Goal: Transaction & Acquisition: Book appointment/travel/reservation

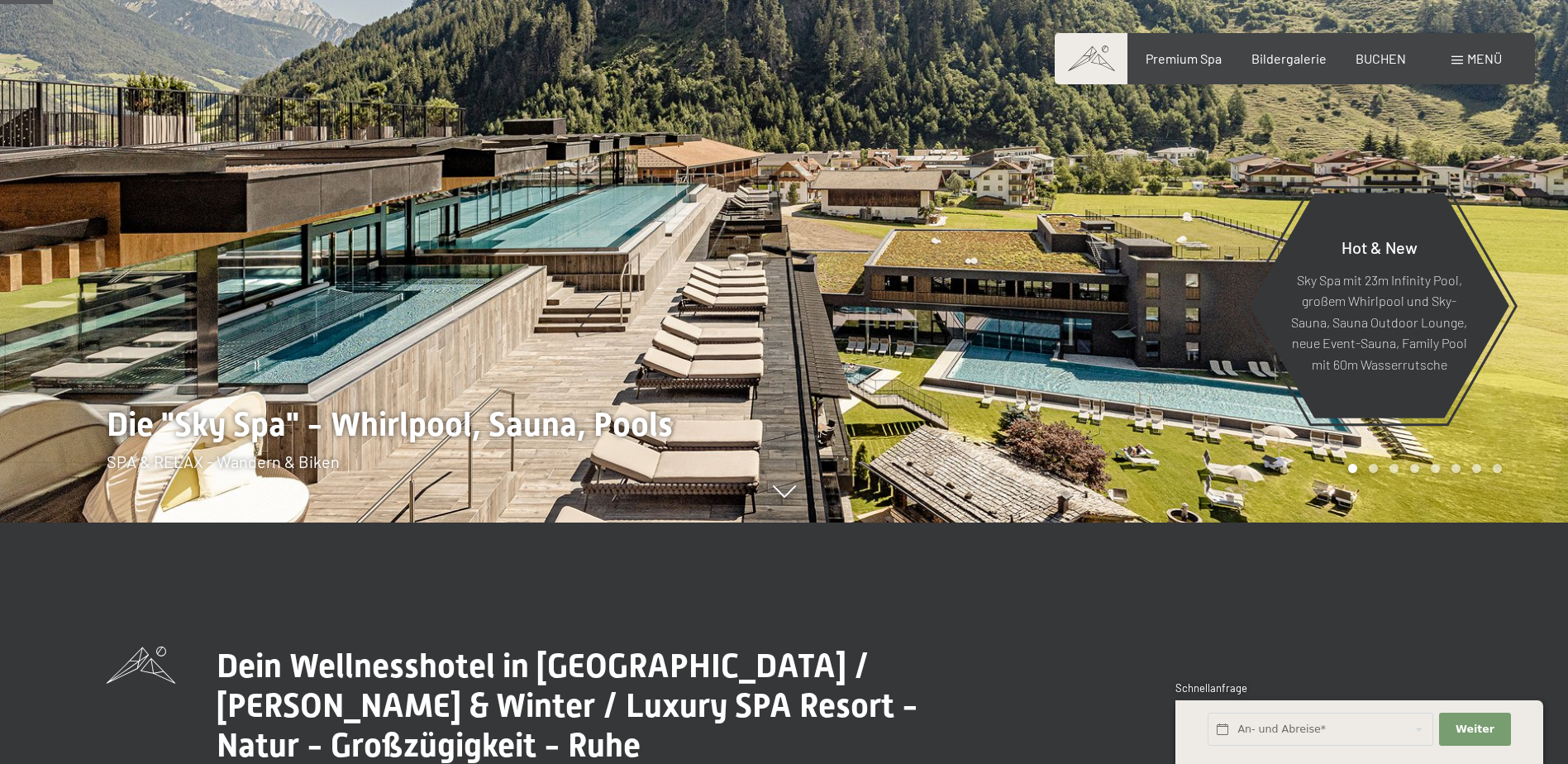
scroll to position [83, 0]
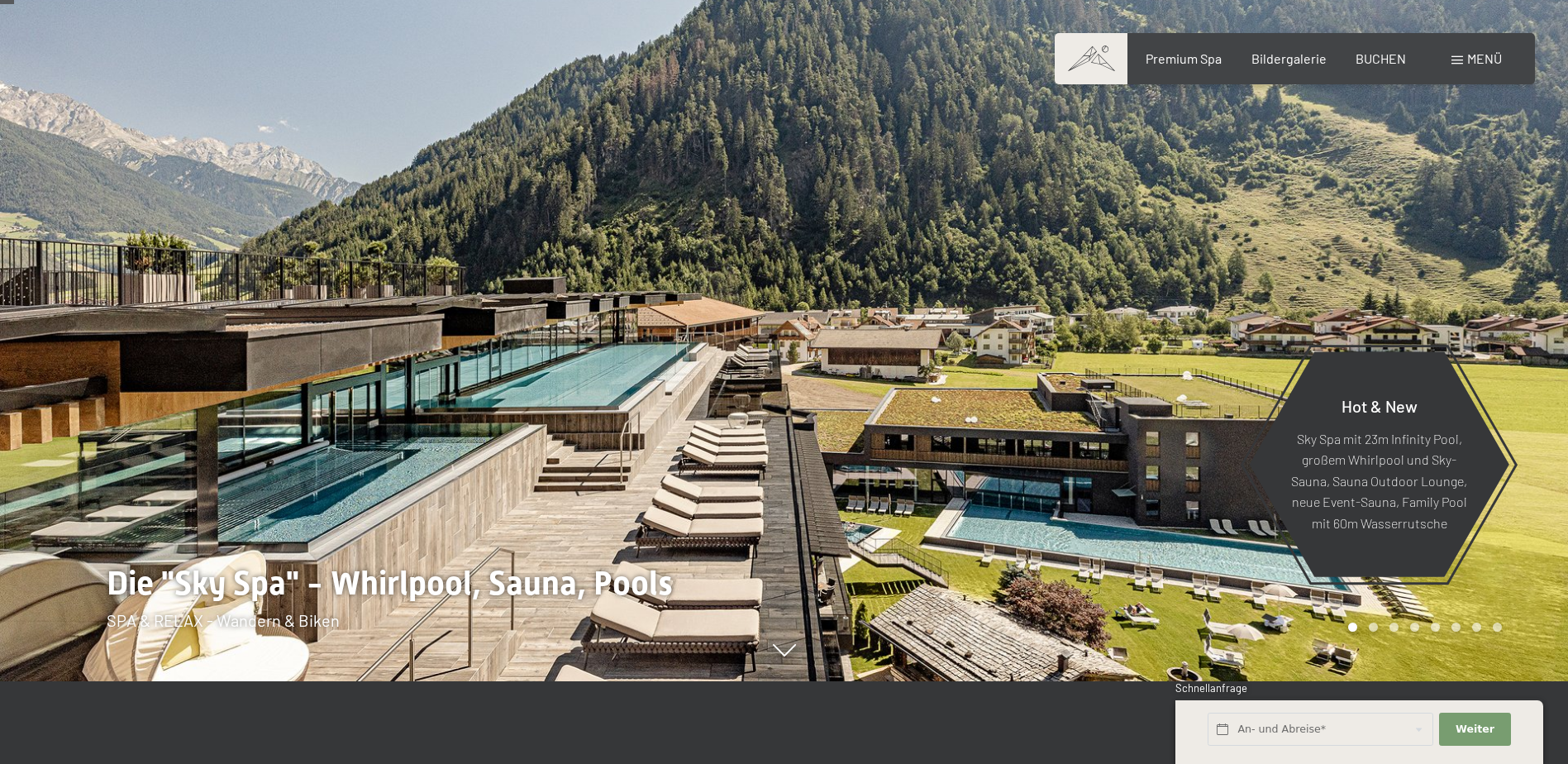
click at [1085, 70] on span at bounding box center [1091, 59] width 73 height 52
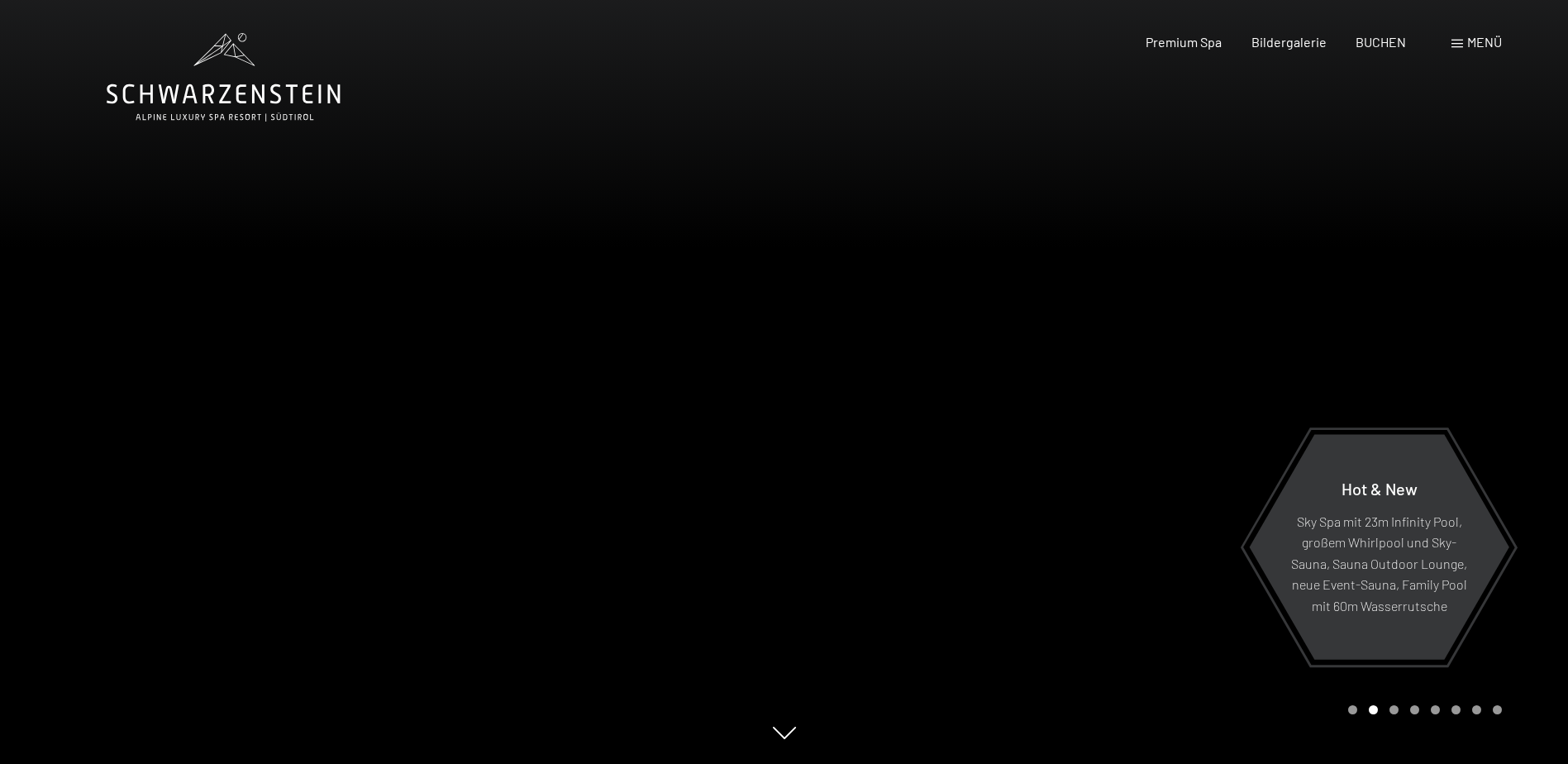
click at [1458, 43] on span at bounding box center [1456, 44] width 11 height 9
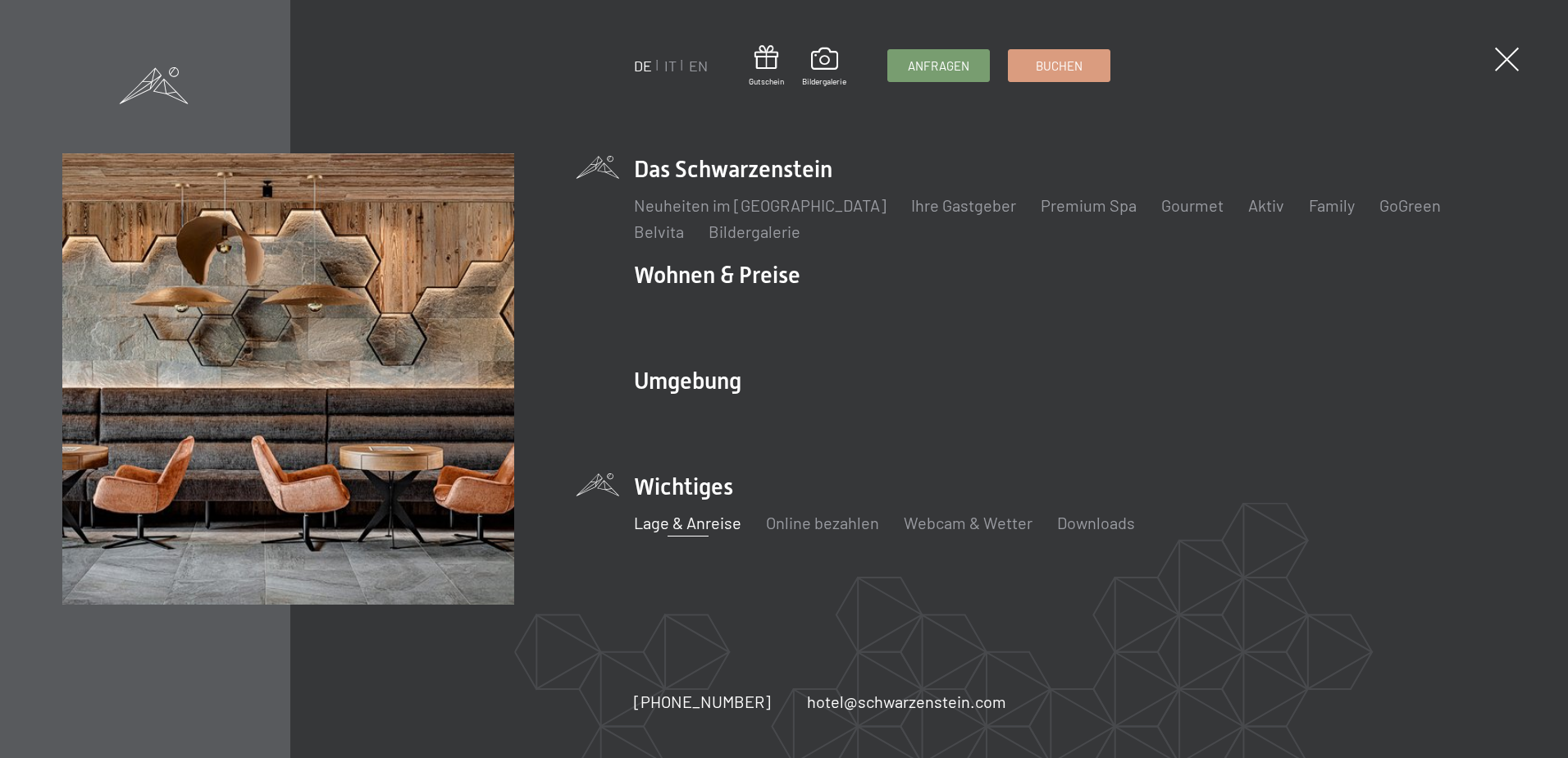
click at [717, 516] on link "Lage & Anreise" at bounding box center [688, 522] width 108 height 20
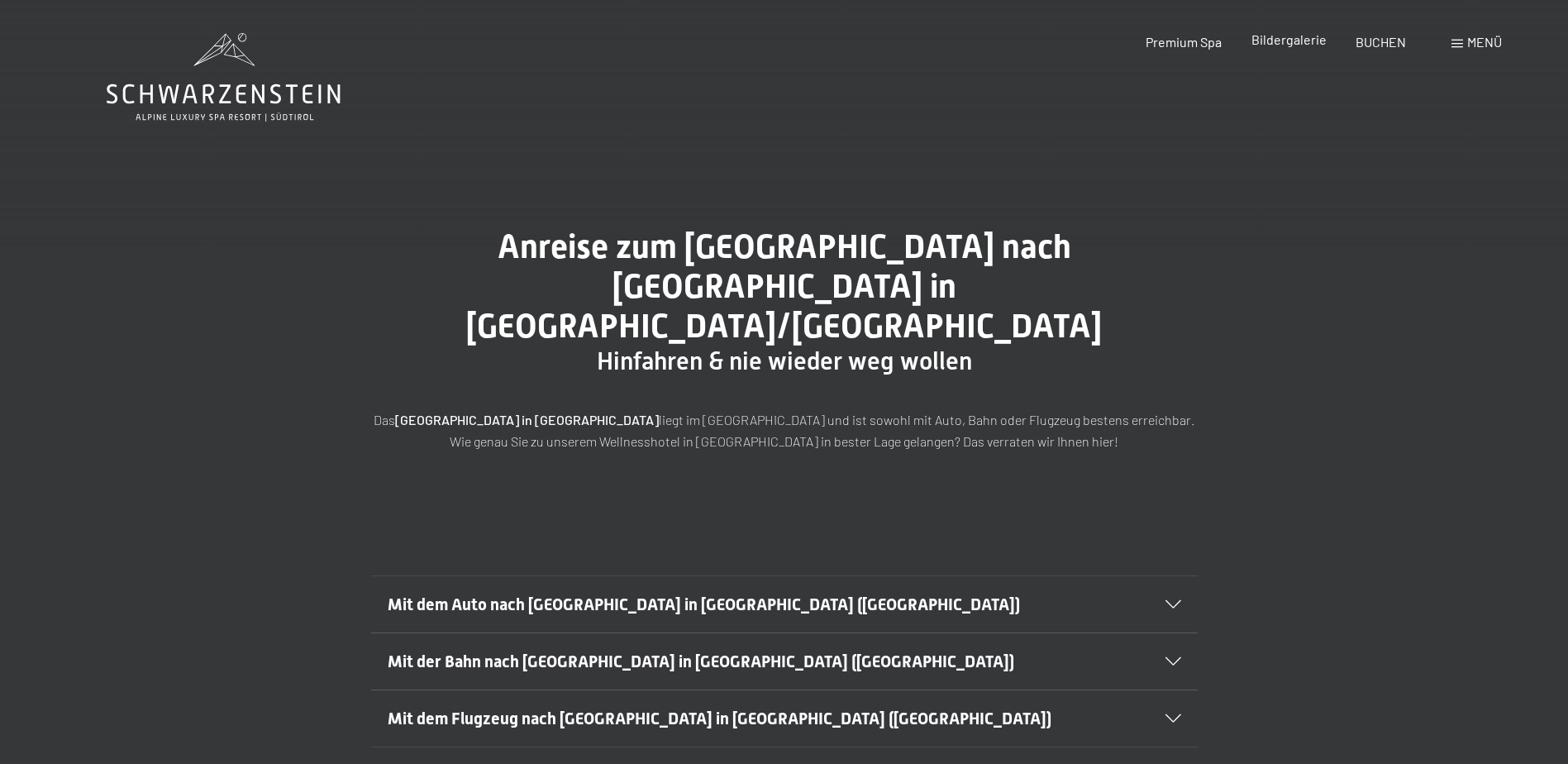
click at [1288, 34] on span "Bildergalerie" at bounding box center [1288, 40] width 75 height 15
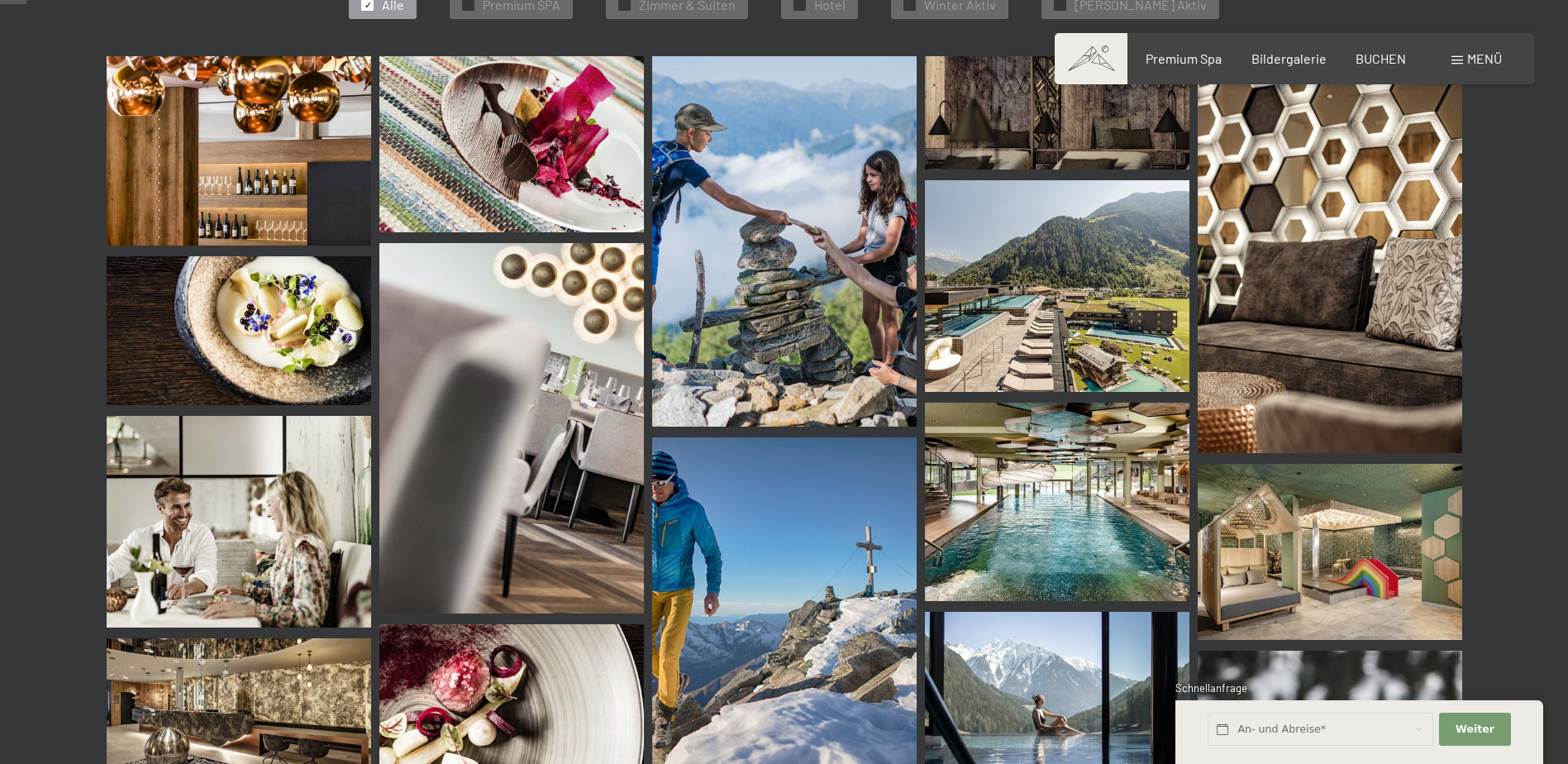
scroll to position [165, 0]
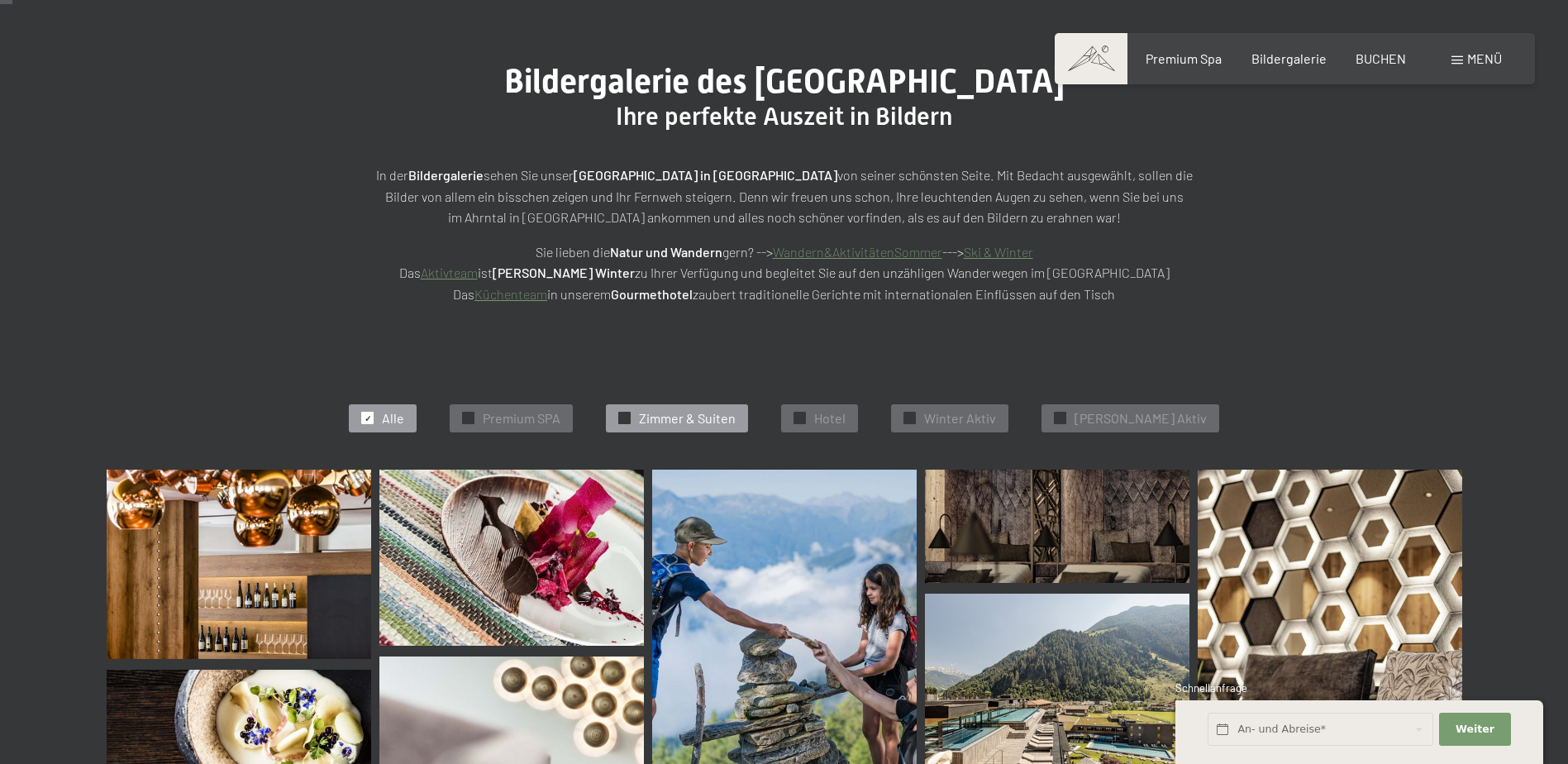
click at [668, 420] on span "Zimmer & Suiten" at bounding box center [687, 418] width 96 height 18
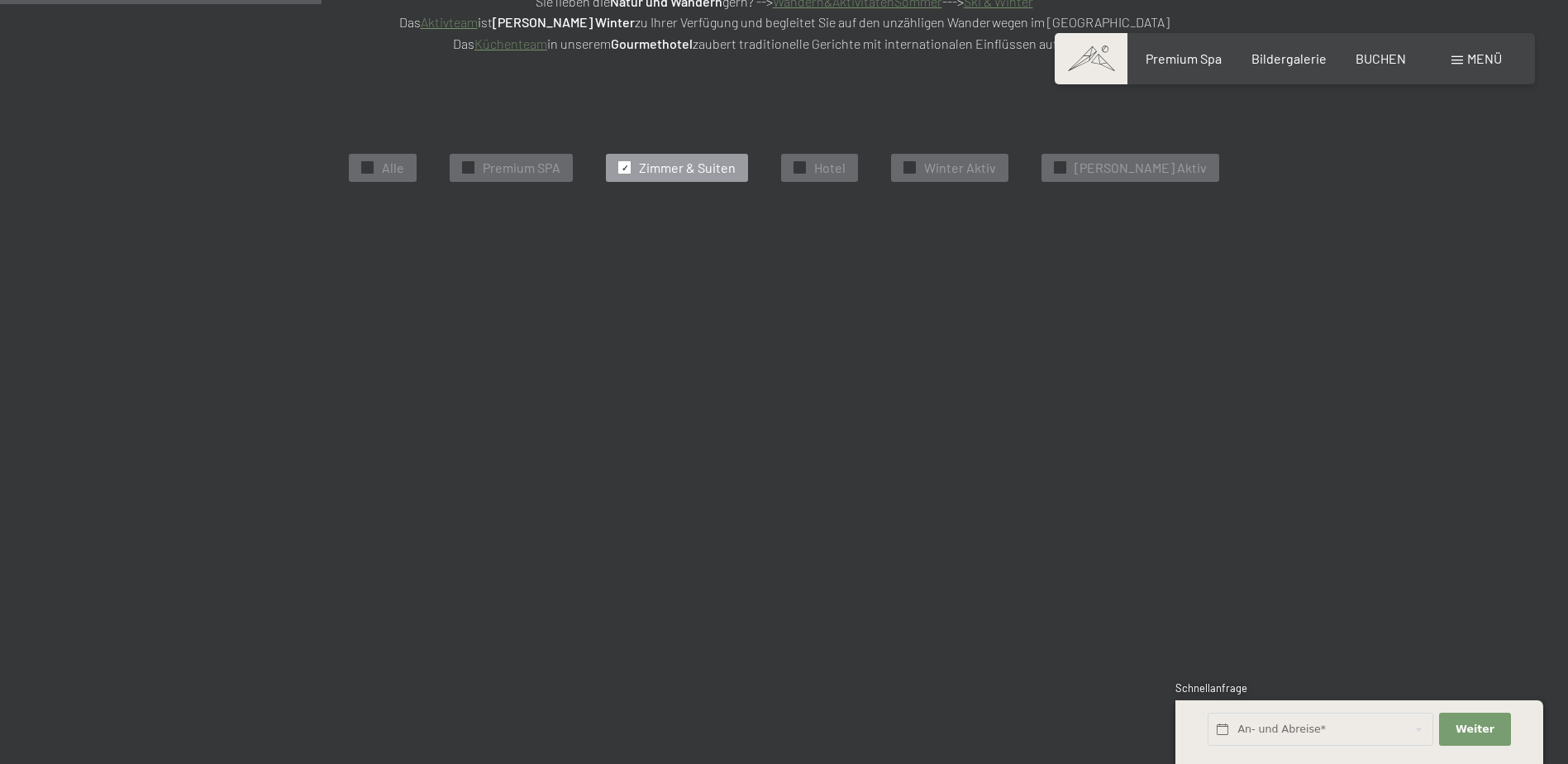
scroll to position [416, 0]
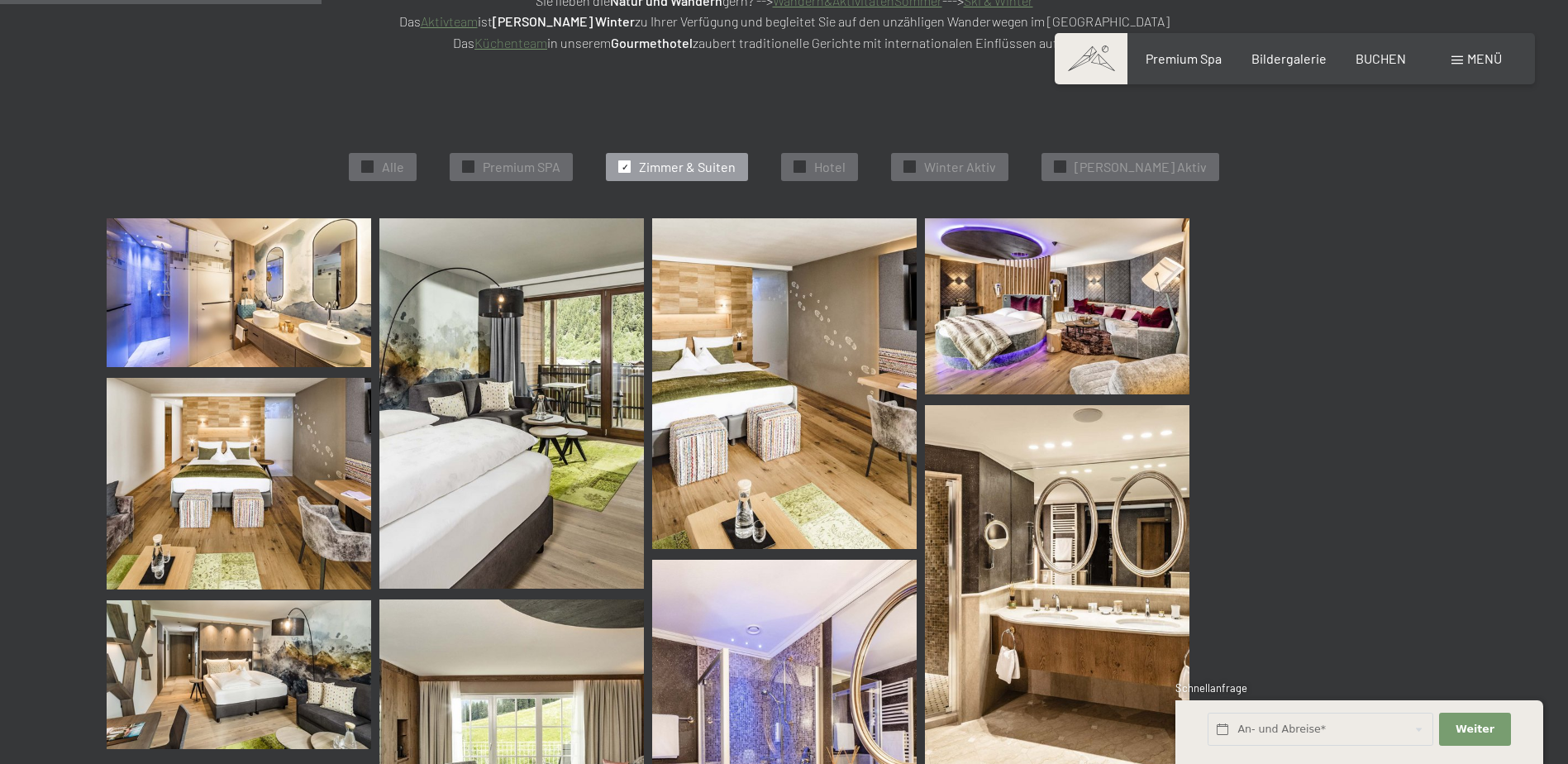
click at [728, 168] on span "Zimmer & Suiten" at bounding box center [687, 167] width 96 height 18
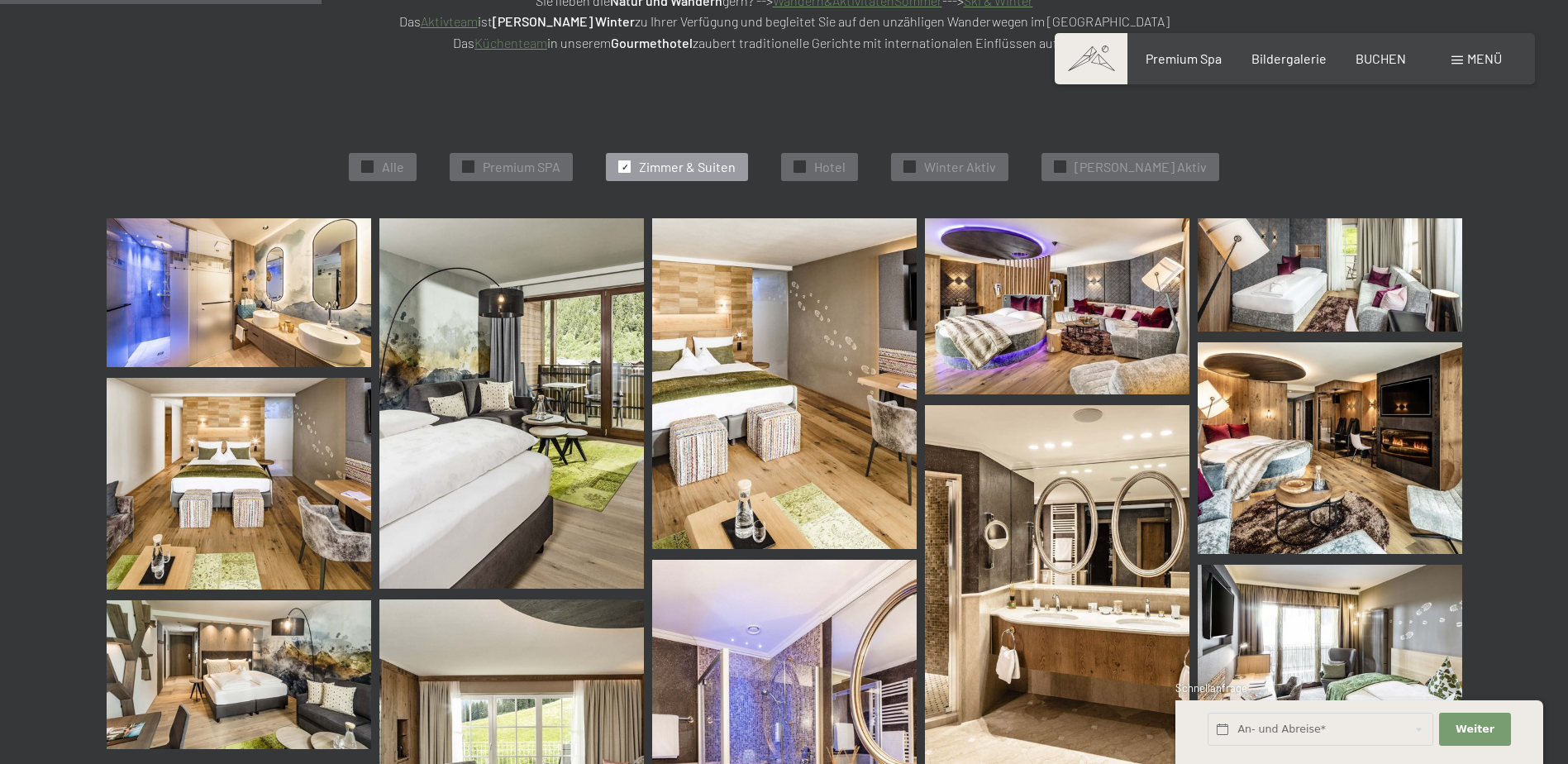
click at [630, 169] on div at bounding box center [624, 166] width 12 height 12
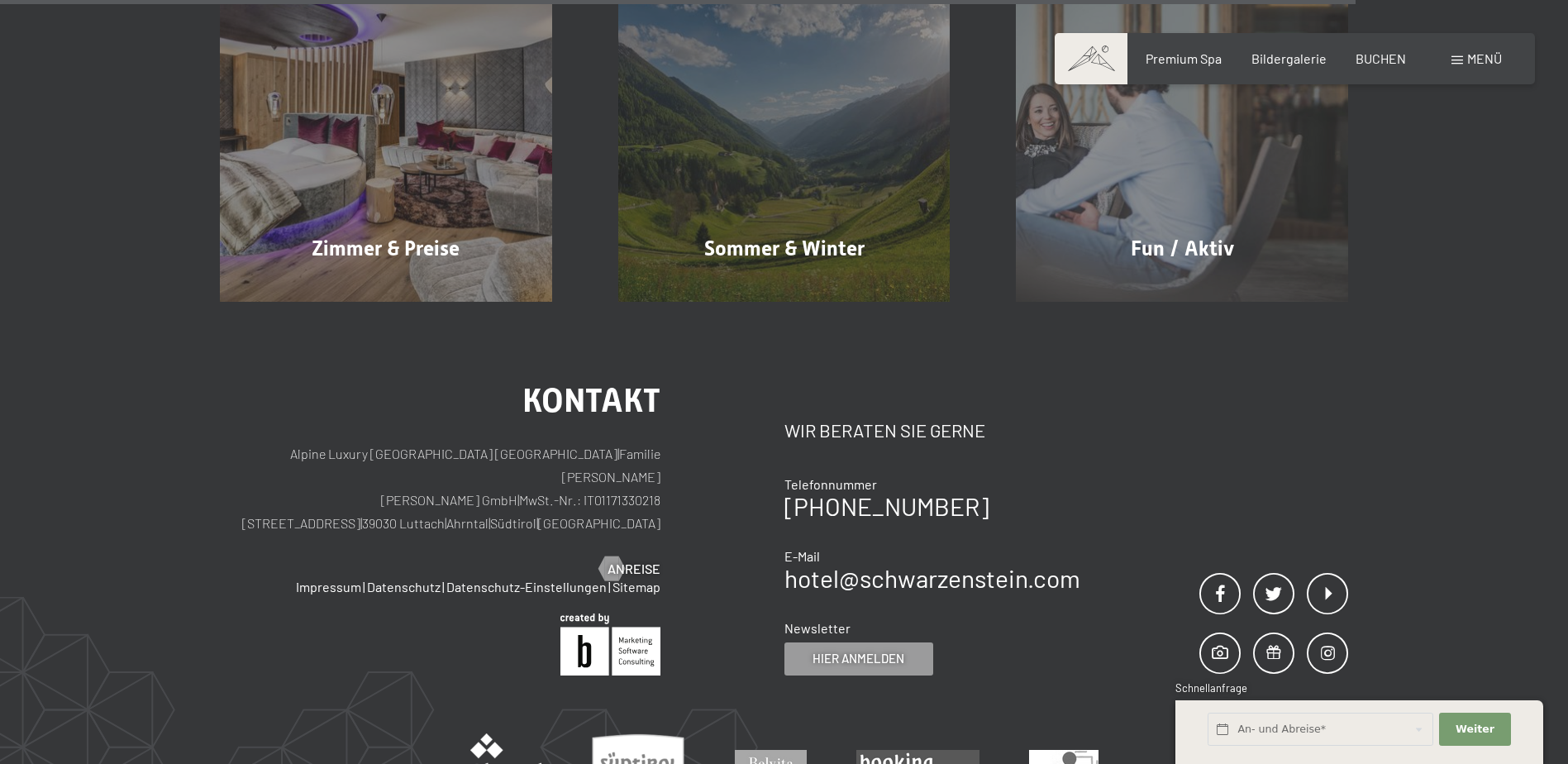
scroll to position [1822, 0]
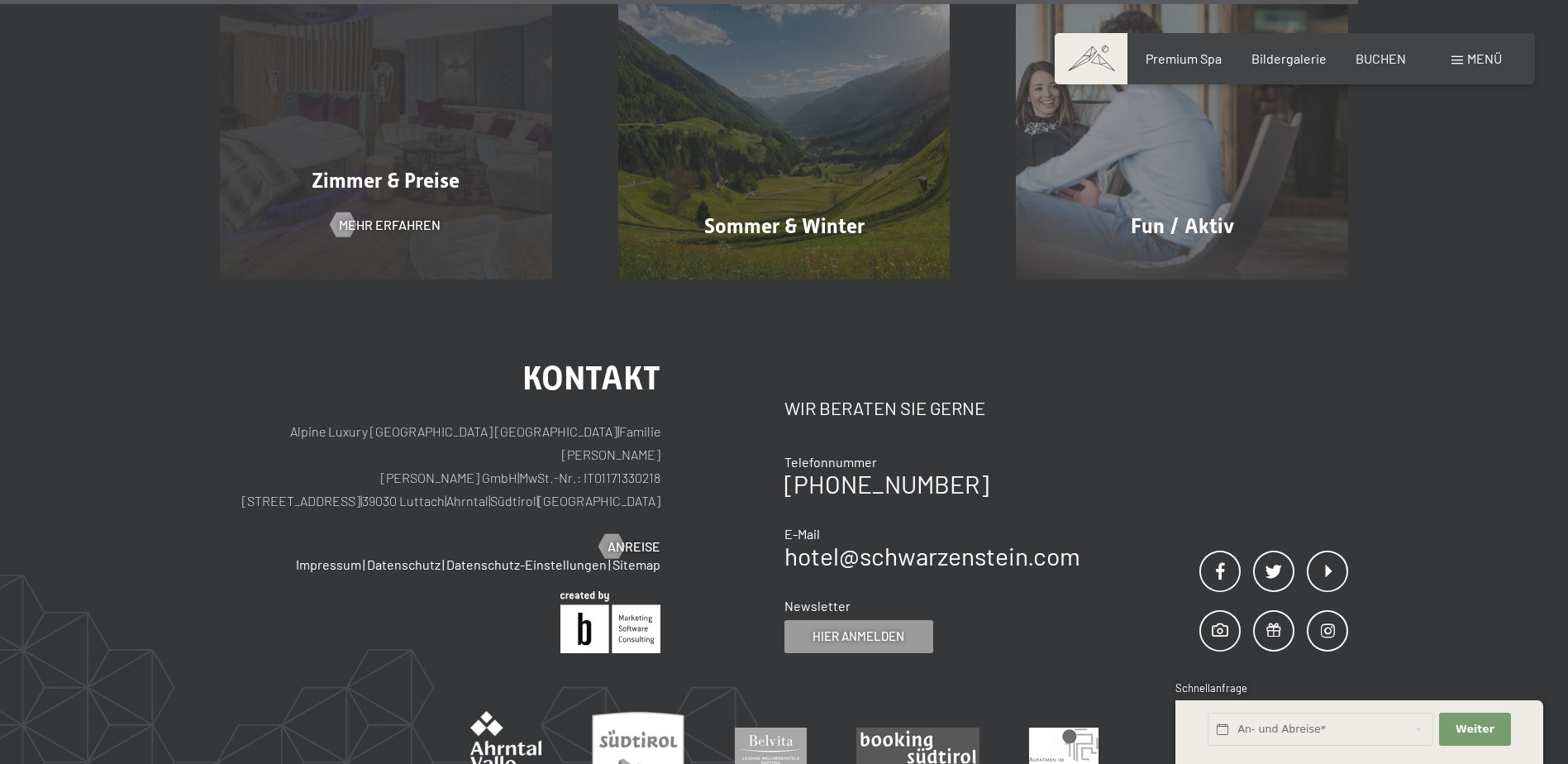
click at [391, 214] on div "Zimmer & Preise Mehr erfahren" at bounding box center [385, 114] width 398 height 332
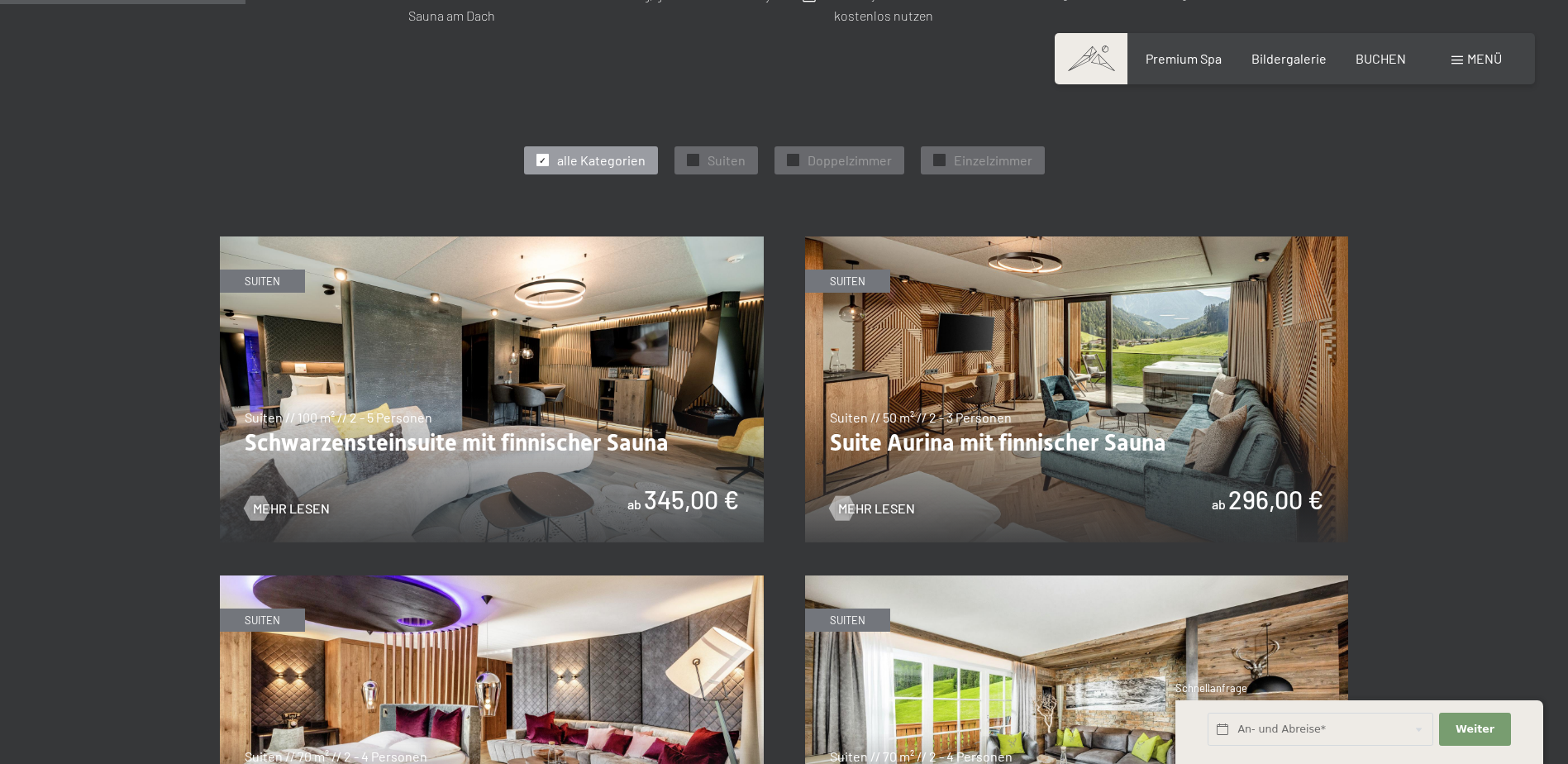
scroll to position [1075, 0]
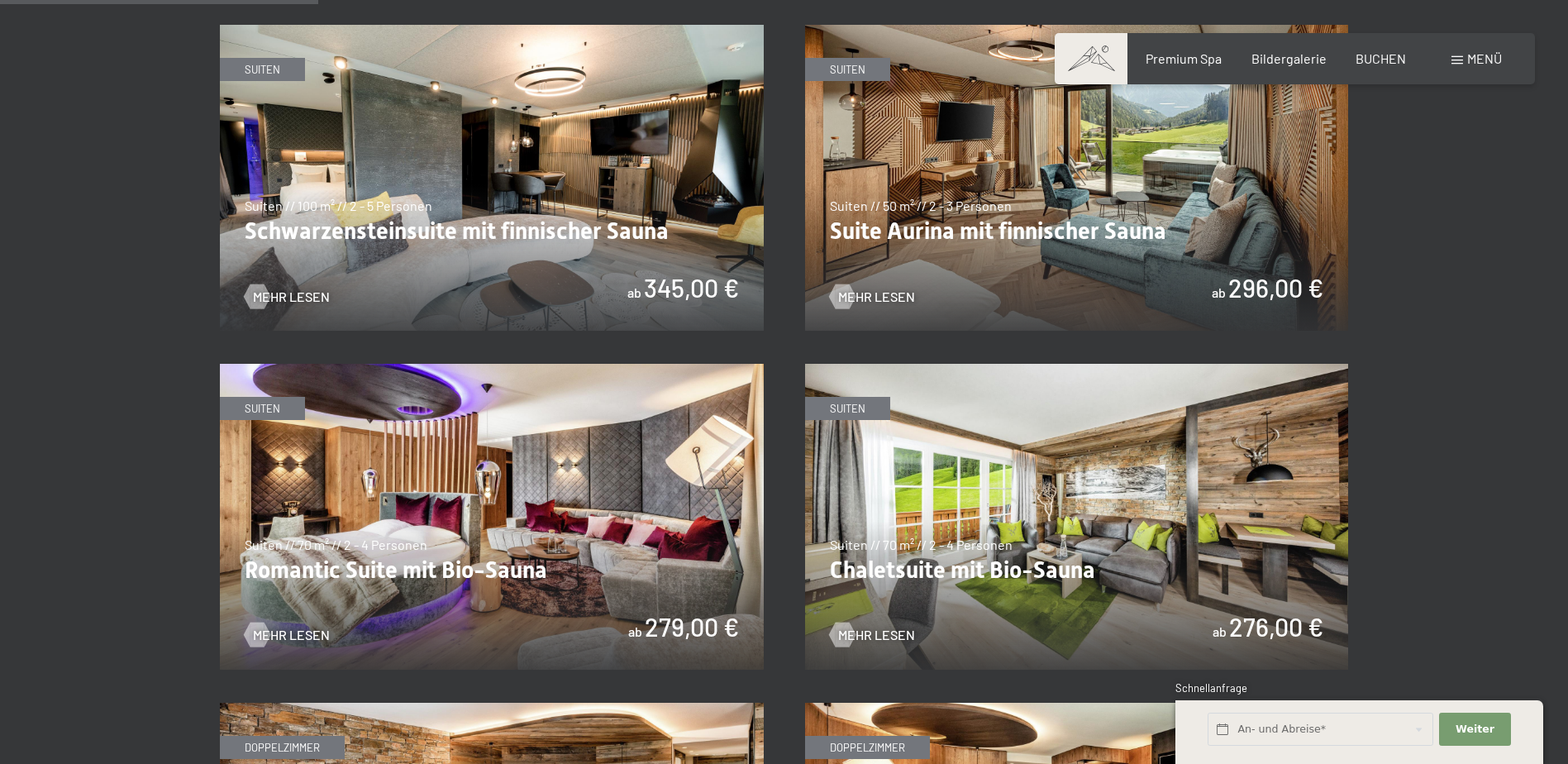
click at [1366, 68] on div "Buchen Anfragen Premium Spa Bildergalerie BUCHEN Menü DE IT EN Gutschein Bilder…" at bounding box center [1294, 59] width 414 height 18
click at [1377, 55] on span "BUCHEN" at bounding box center [1380, 56] width 51 height 15
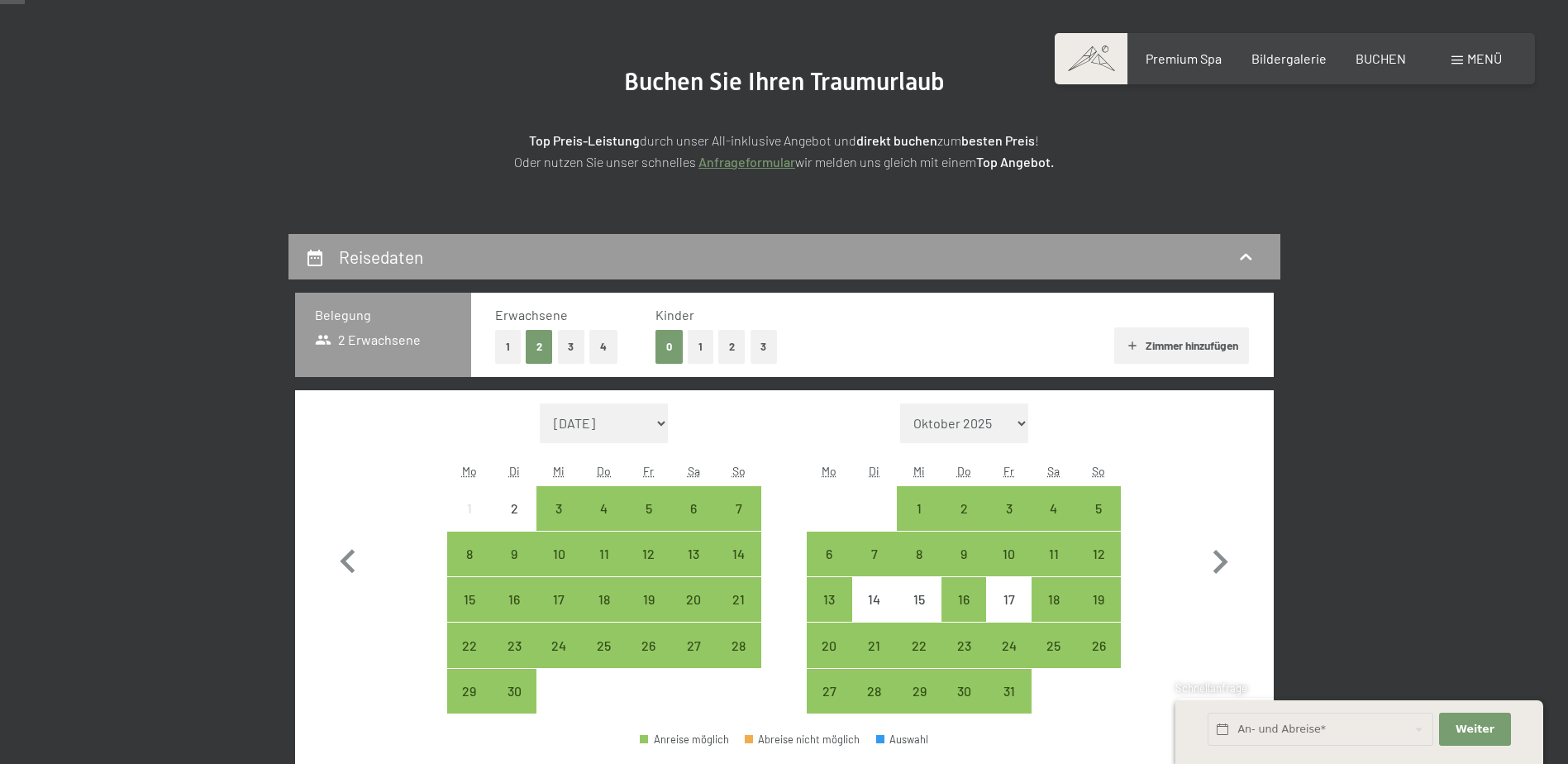
scroll to position [330, 0]
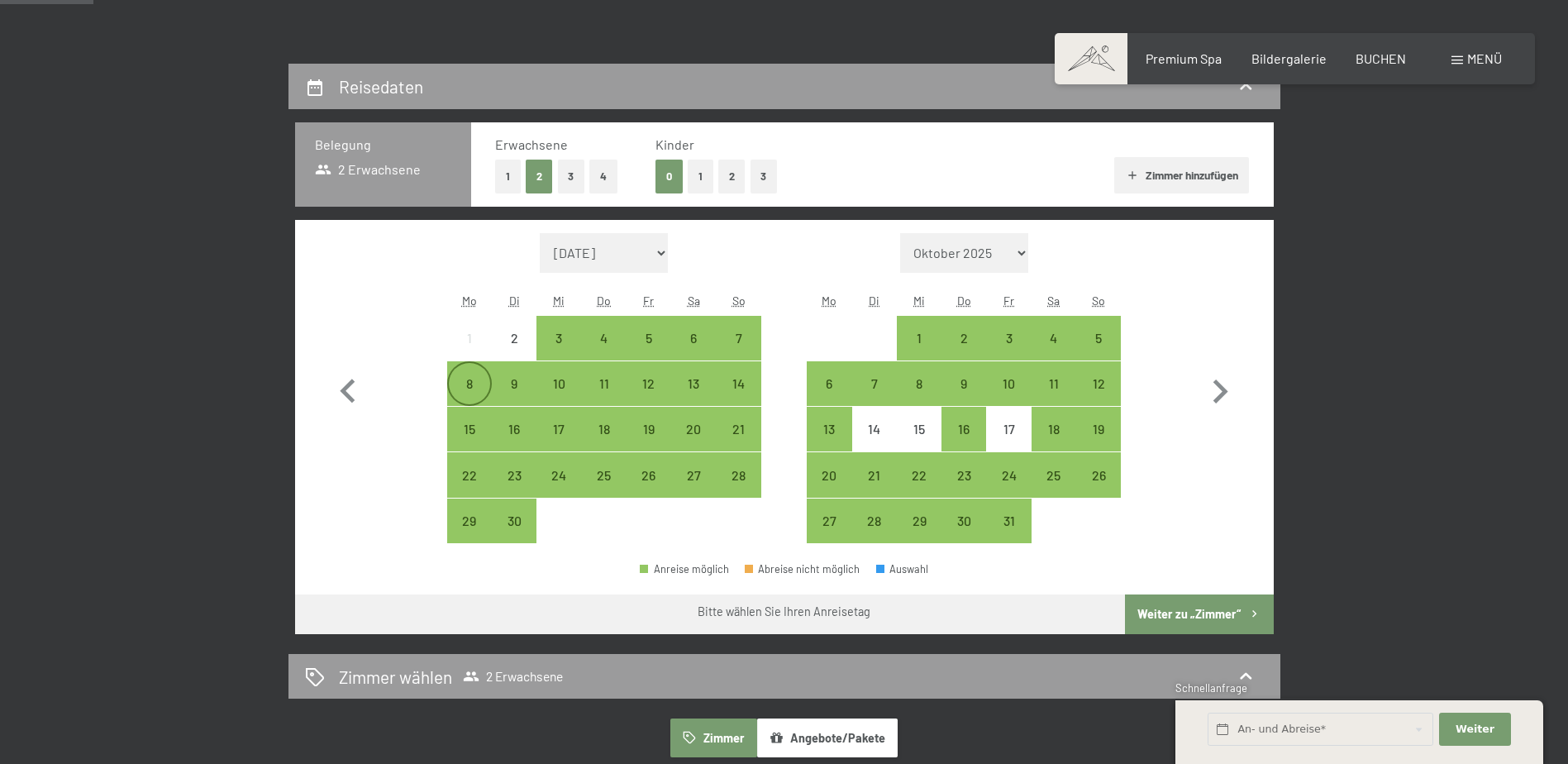
click at [458, 372] on div "8" at bounding box center [470, 384] width 41 height 41
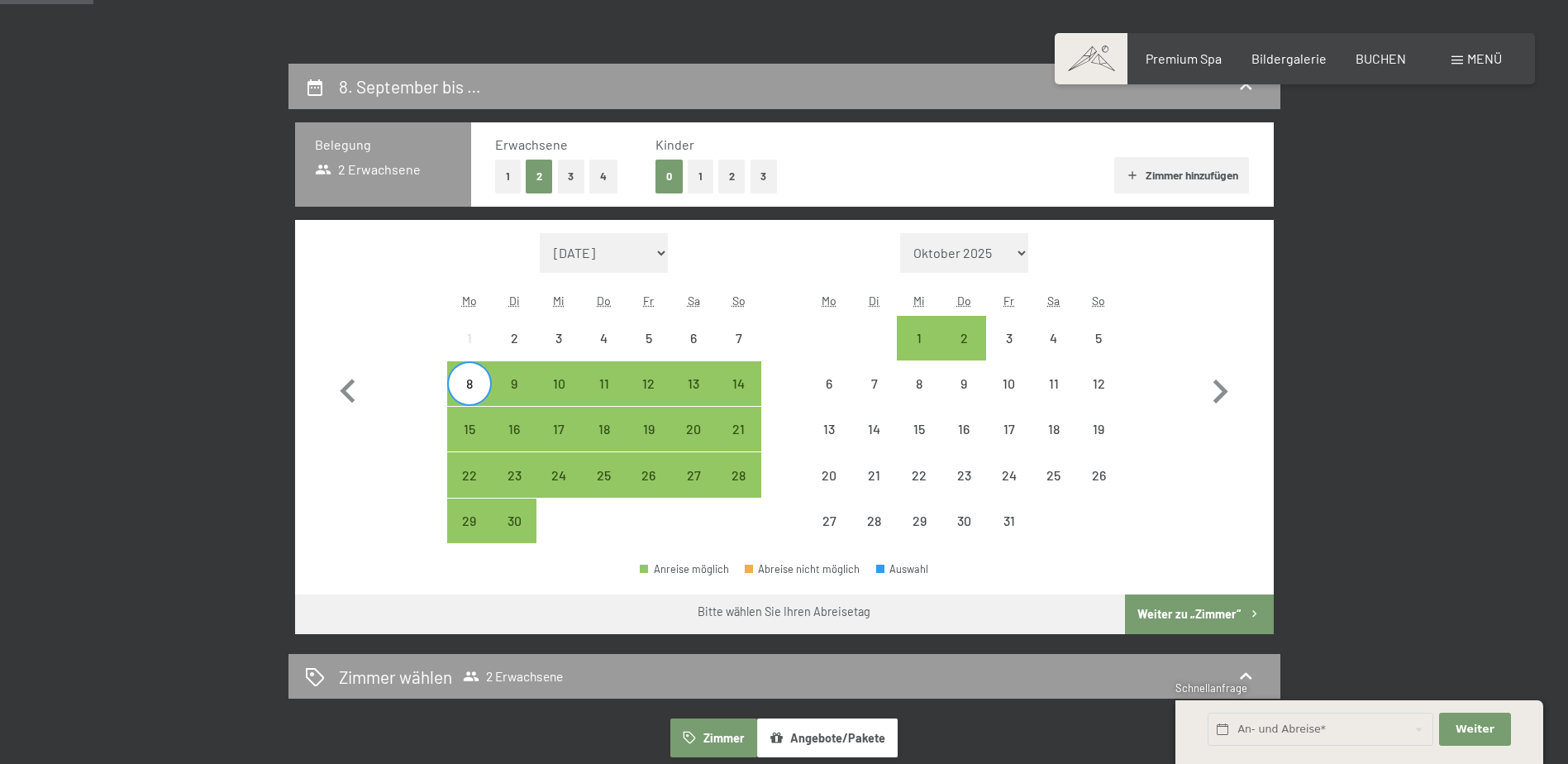
click at [766, 377] on div "Monat/Jahr [DATE] Oktober 2025 [DATE] Dezember 2025 Januar 2026 Februar 2026 Mä…" at bounding box center [784, 388] width 919 height 311
click at [751, 387] on div "14" at bounding box center [738, 397] width 41 height 41
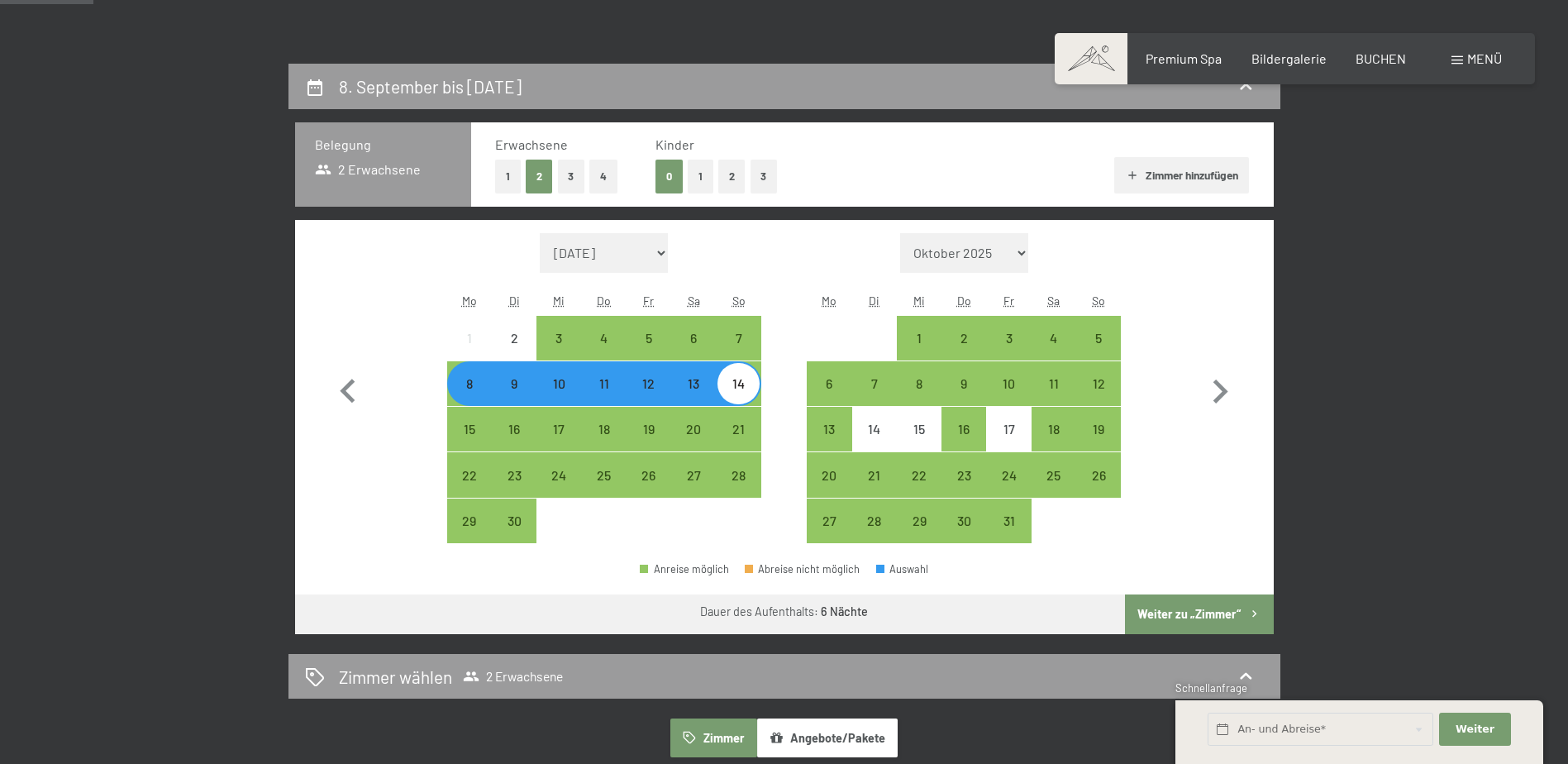
click at [1233, 619] on button "Weiter zu „Zimmer“" at bounding box center [1199, 614] width 148 height 40
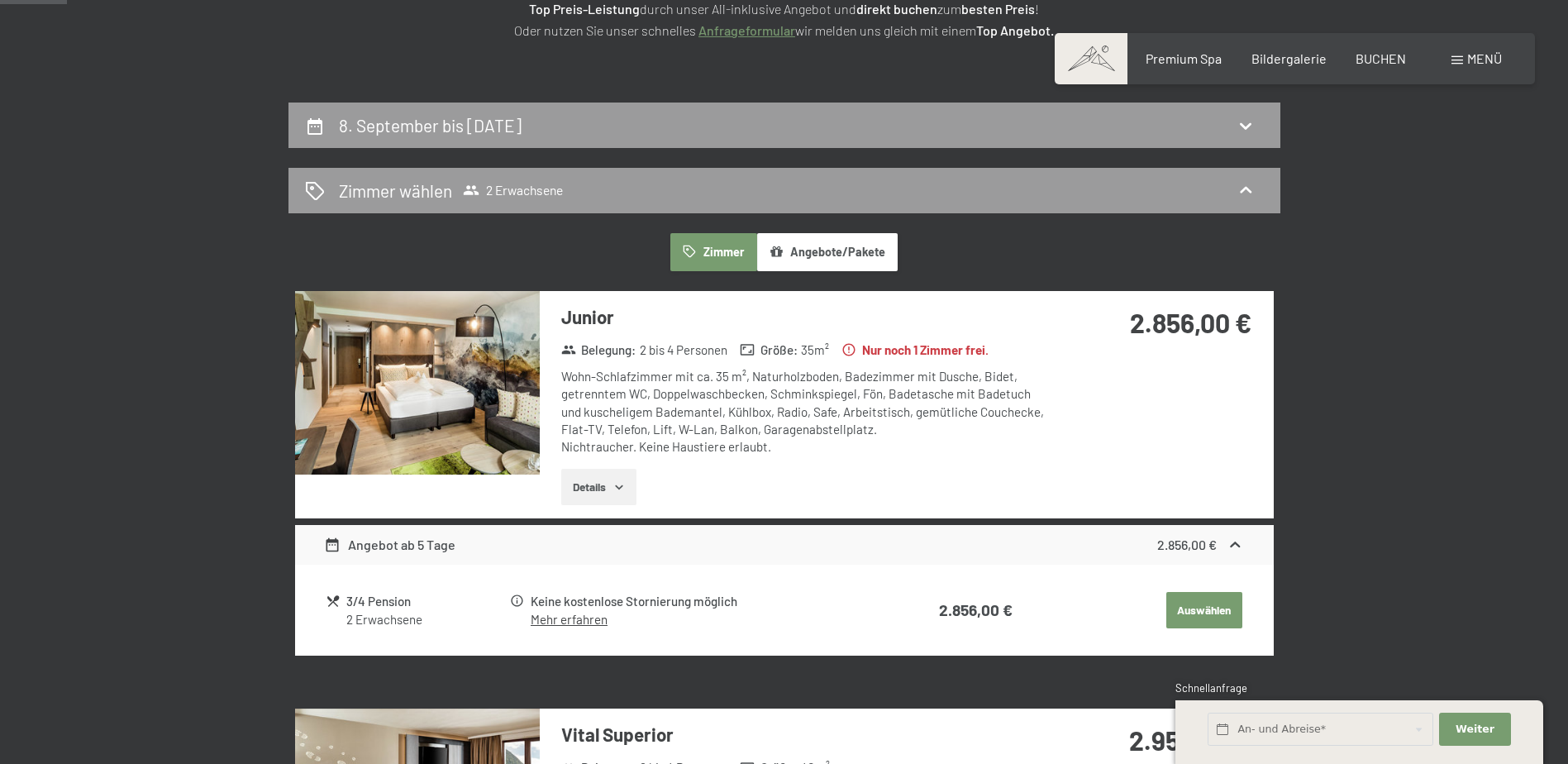
scroll to position [146, 0]
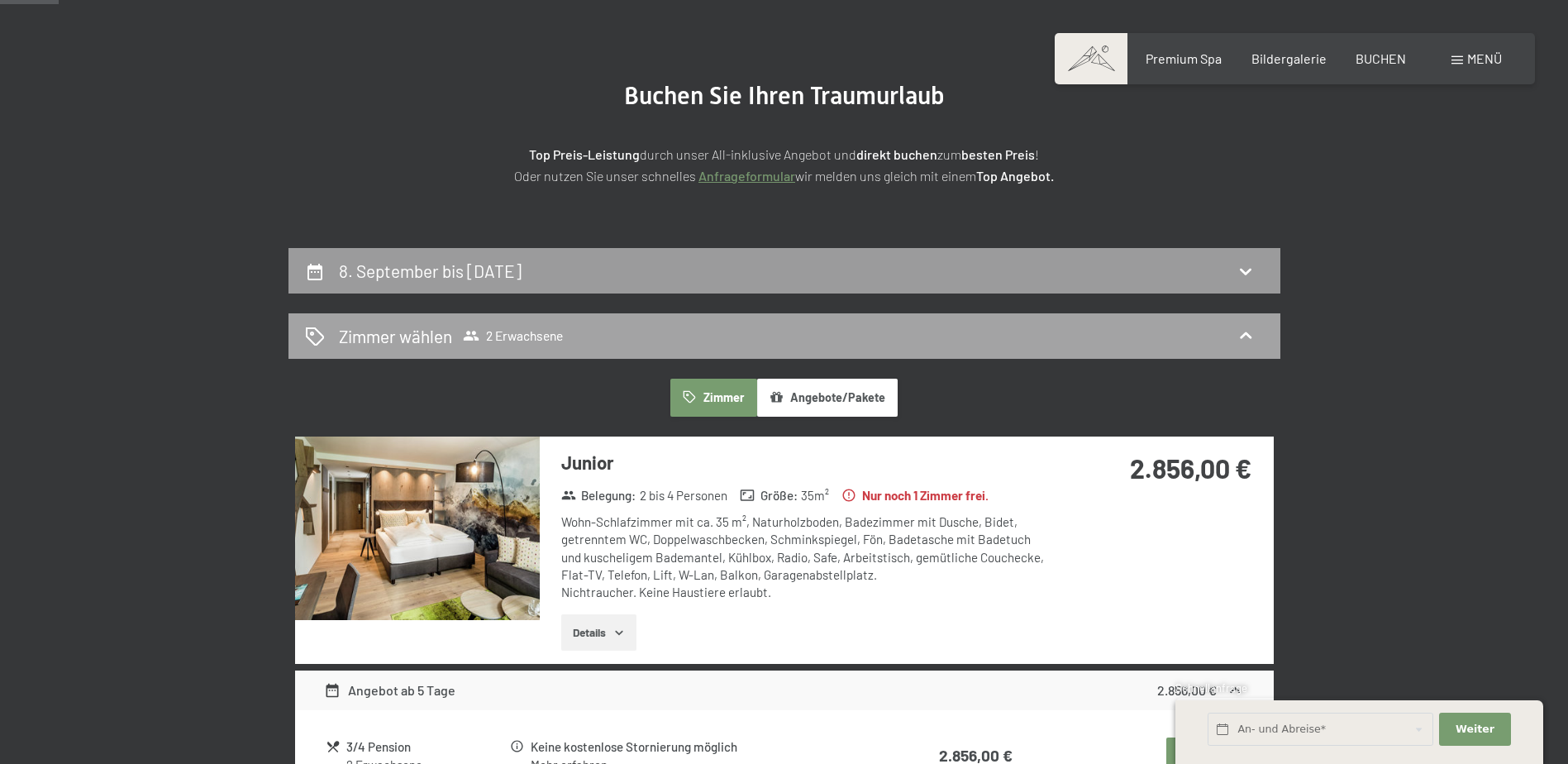
click at [861, 330] on div "Zimmer wählen 2 Erwachsene" at bounding box center [784, 336] width 959 height 24
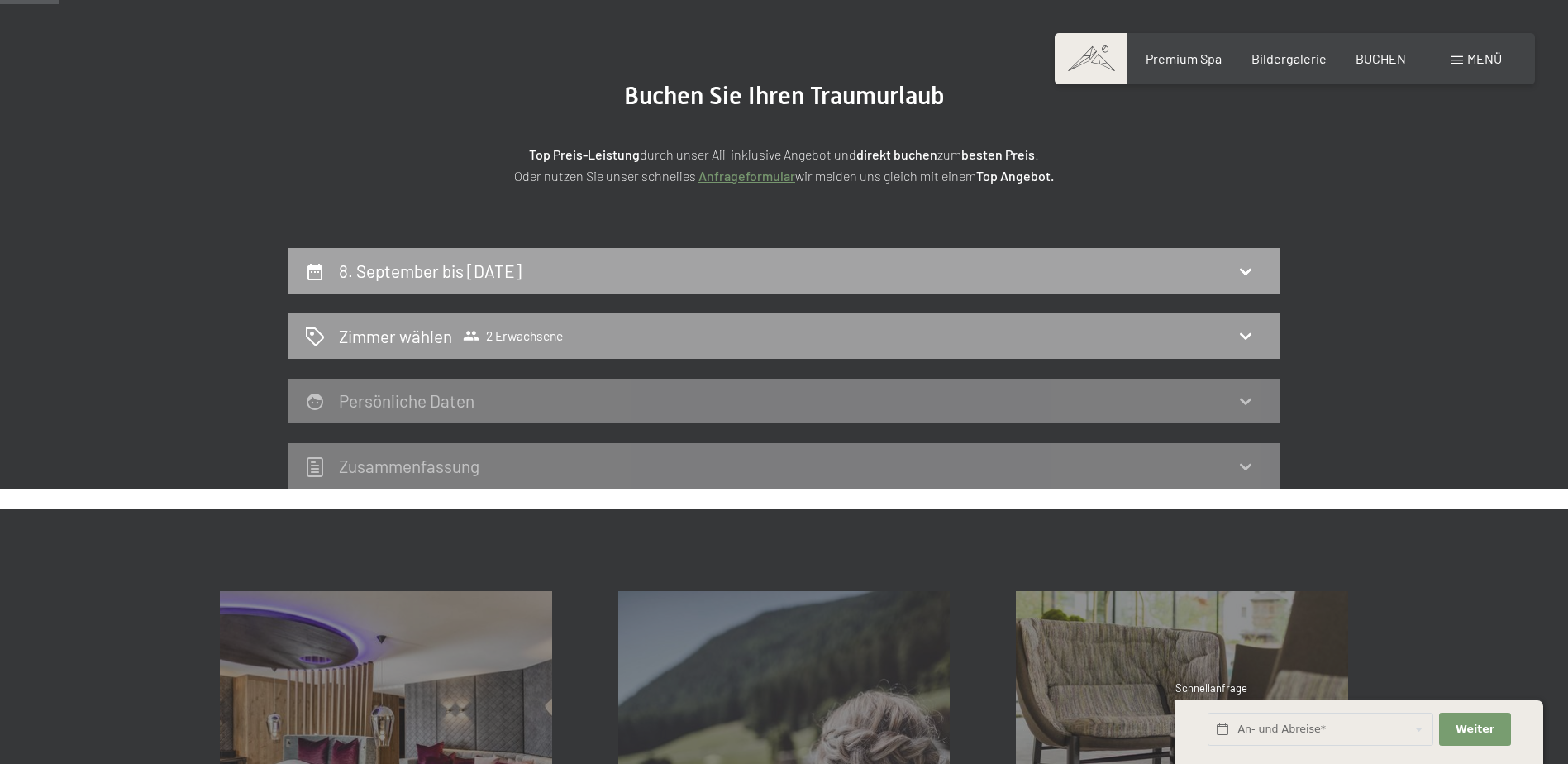
click at [823, 266] on div "8. September bis [DATE]" at bounding box center [784, 271] width 959 height 24
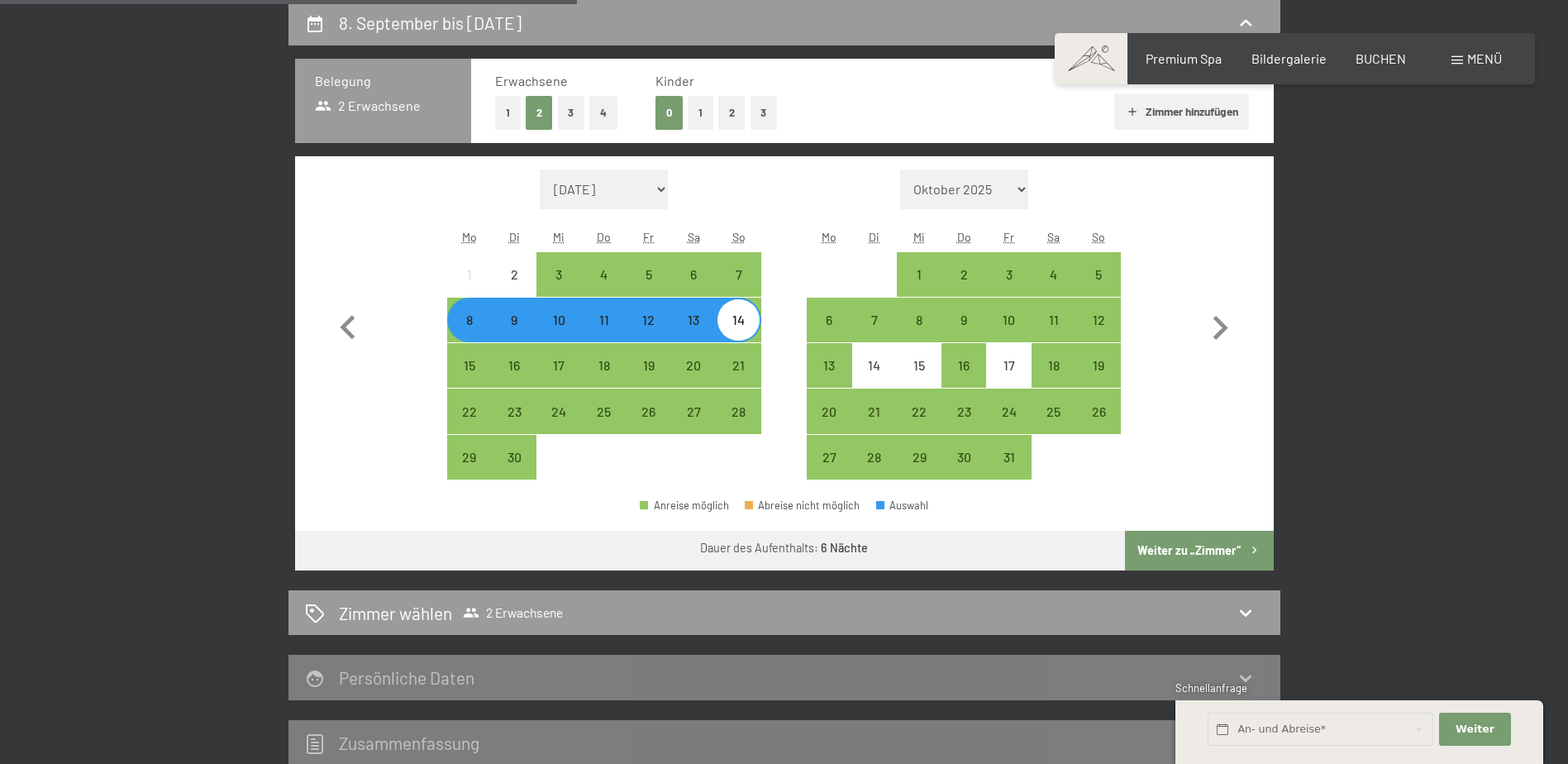
click at [515, 108] on button "1" at bounding box center [508, 112] width 26 height 34
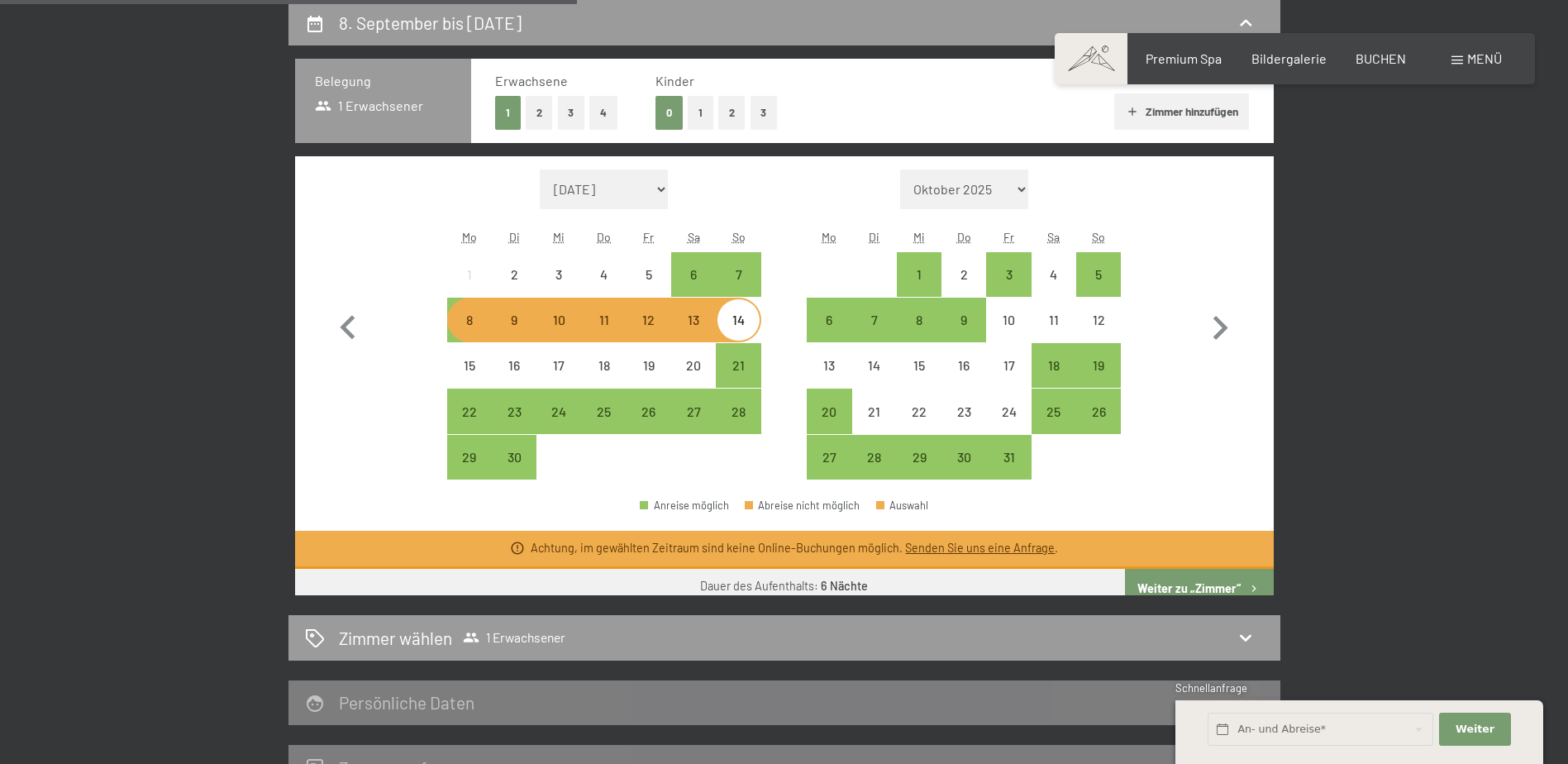
click at [470, 313] on div "8" at bounding box center [470, 334] width 41 height 41
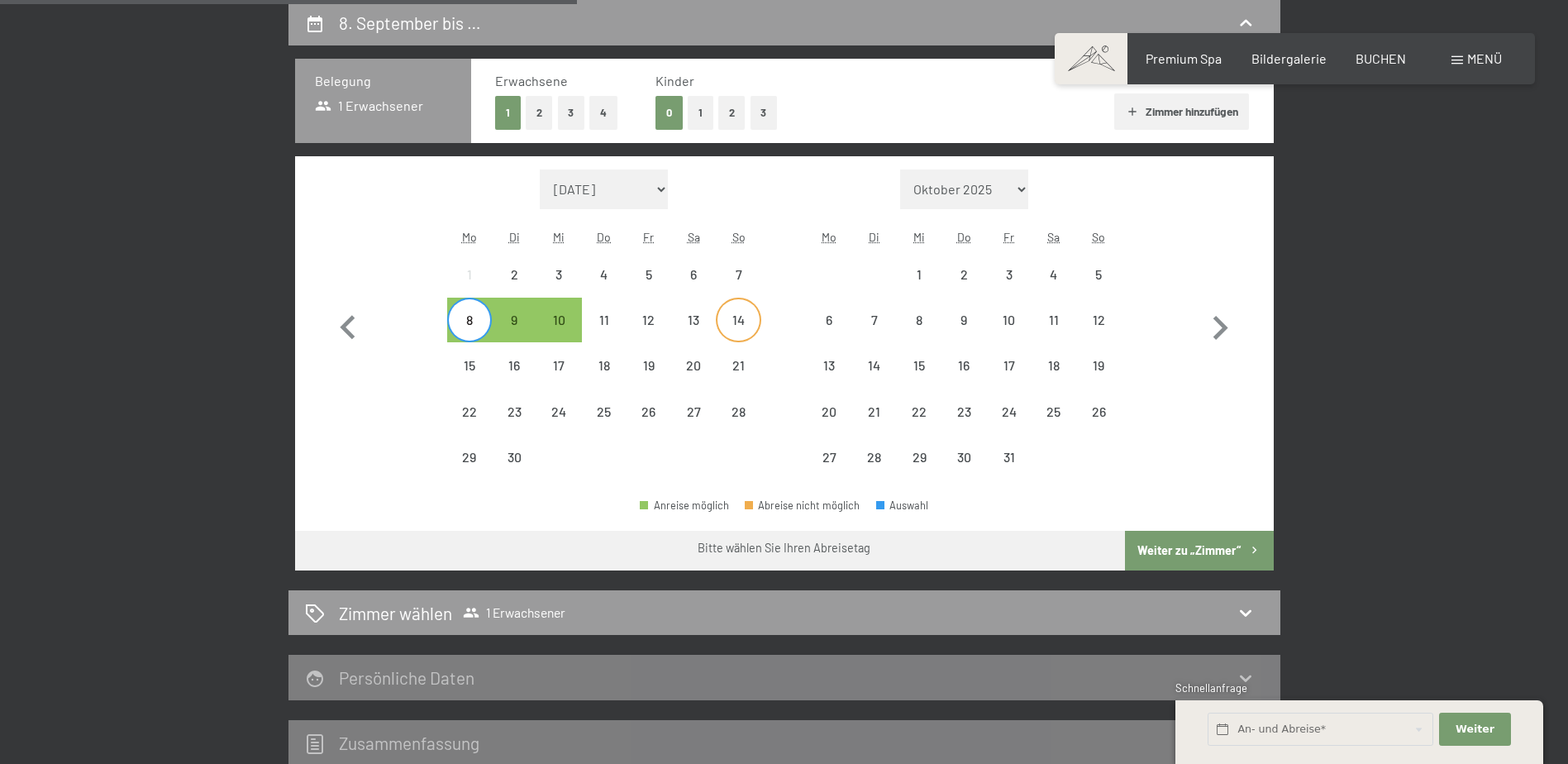
click at [725, 321] on div "14" at bounding box center [738, 334] width 41 height 41
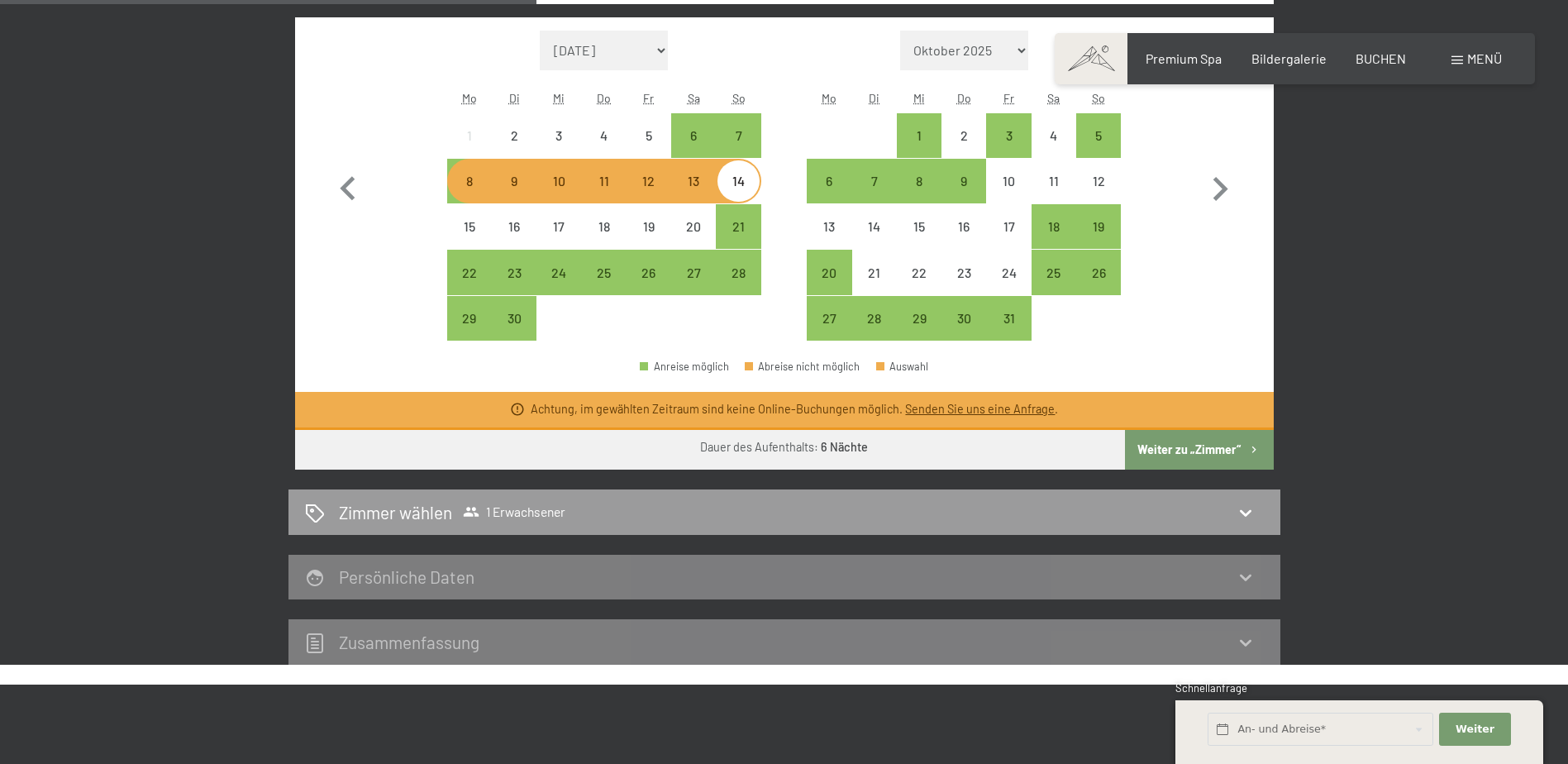
scroll to position [559, 0]
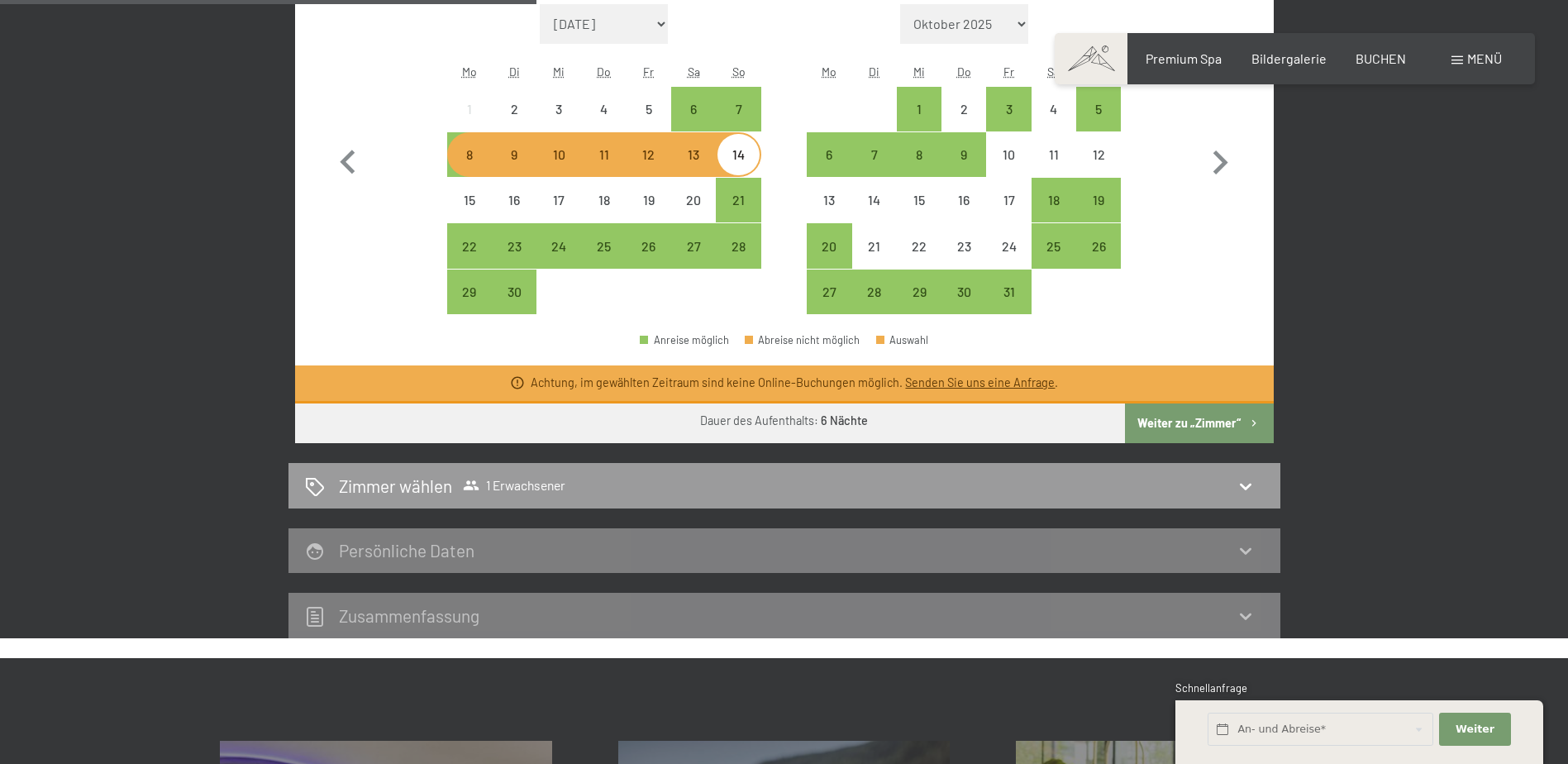
click at [1213, 423] on button "Weiter zu „Zimmer“" at bounding box center [1199, 423] width 148 height 40
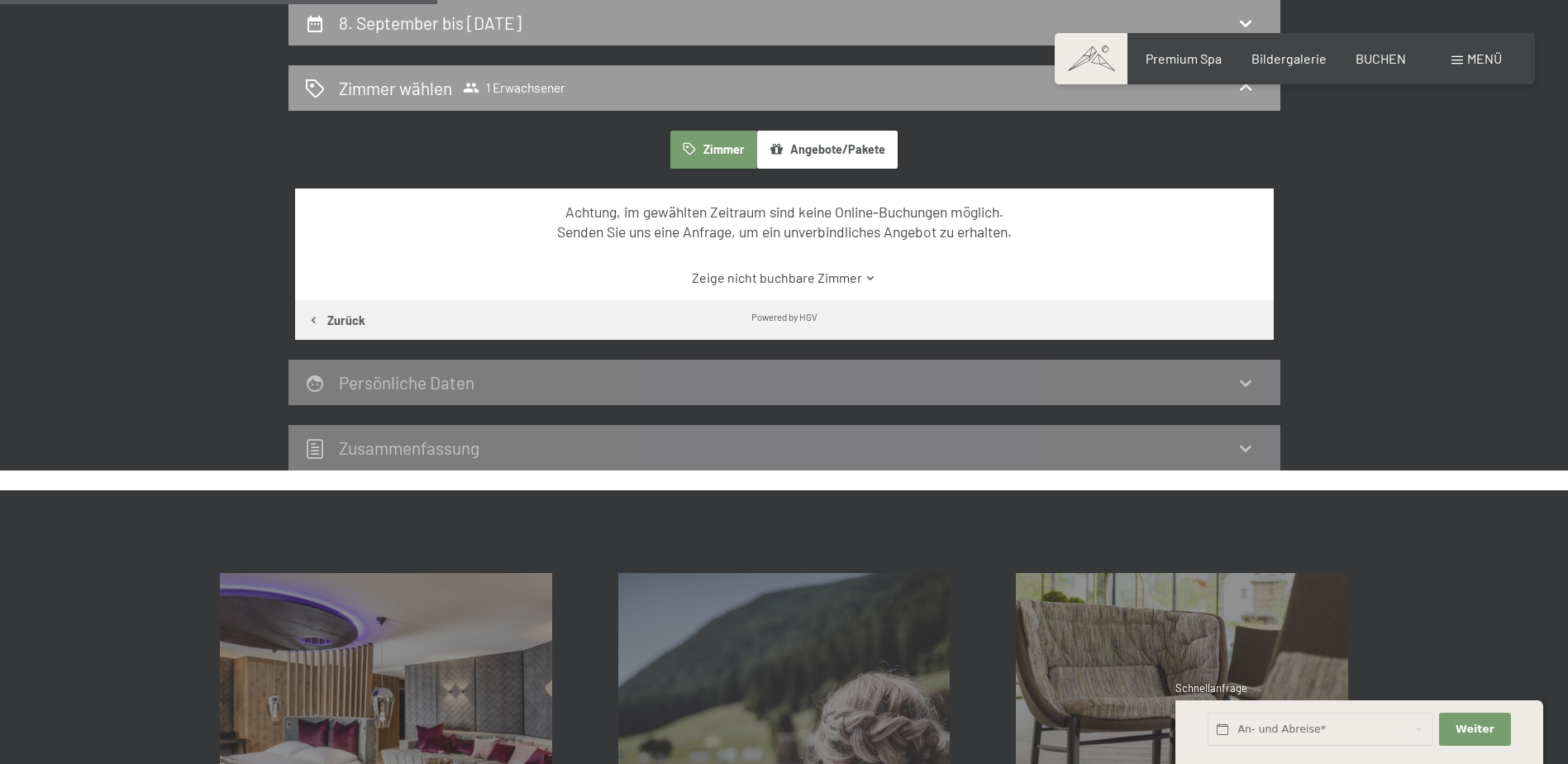
scroll to position [311, 0]
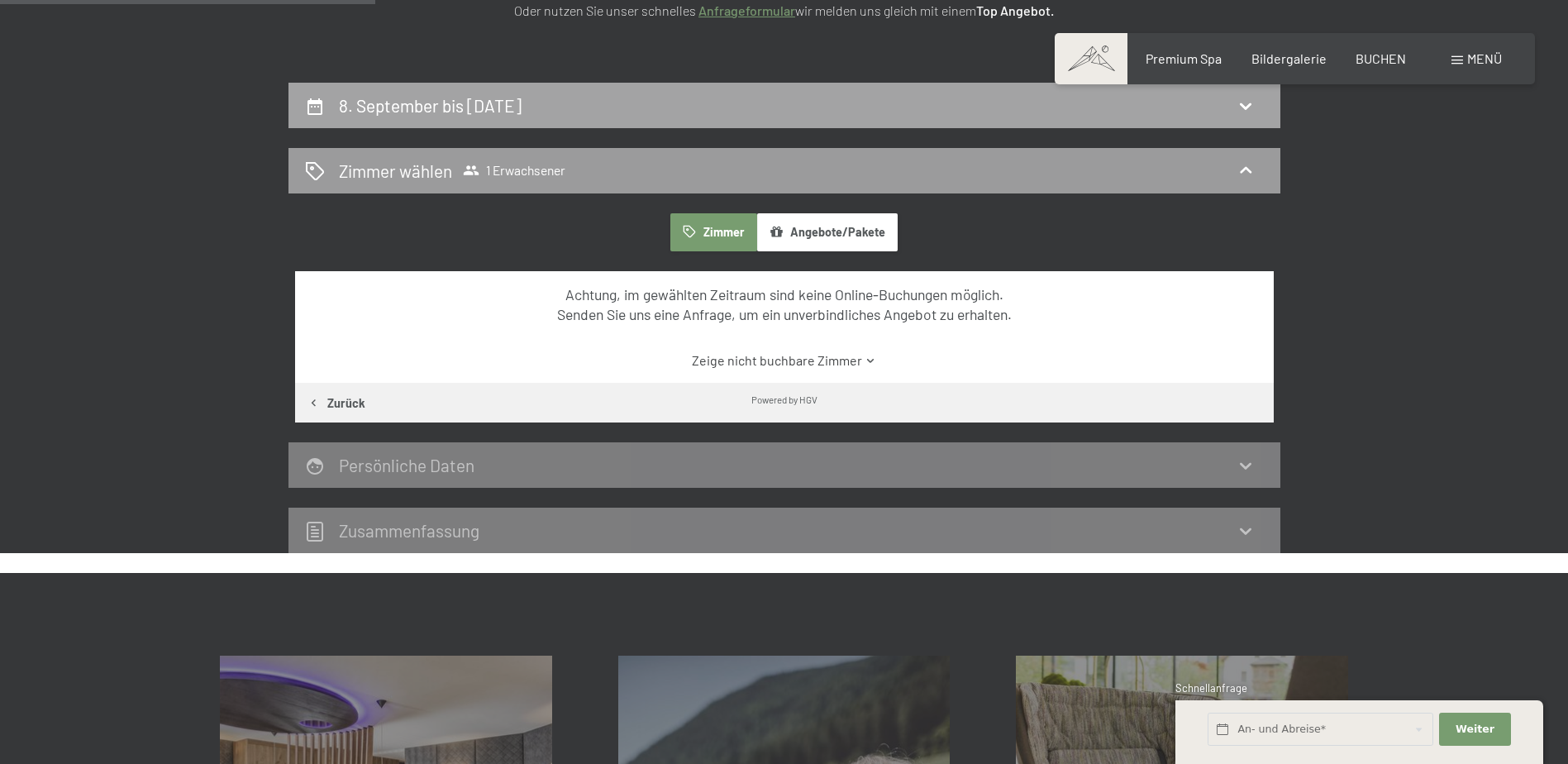
click at [614, 119] on div "8. September bis [DATE]" at bounding box center [784, 105] width 992 height 46
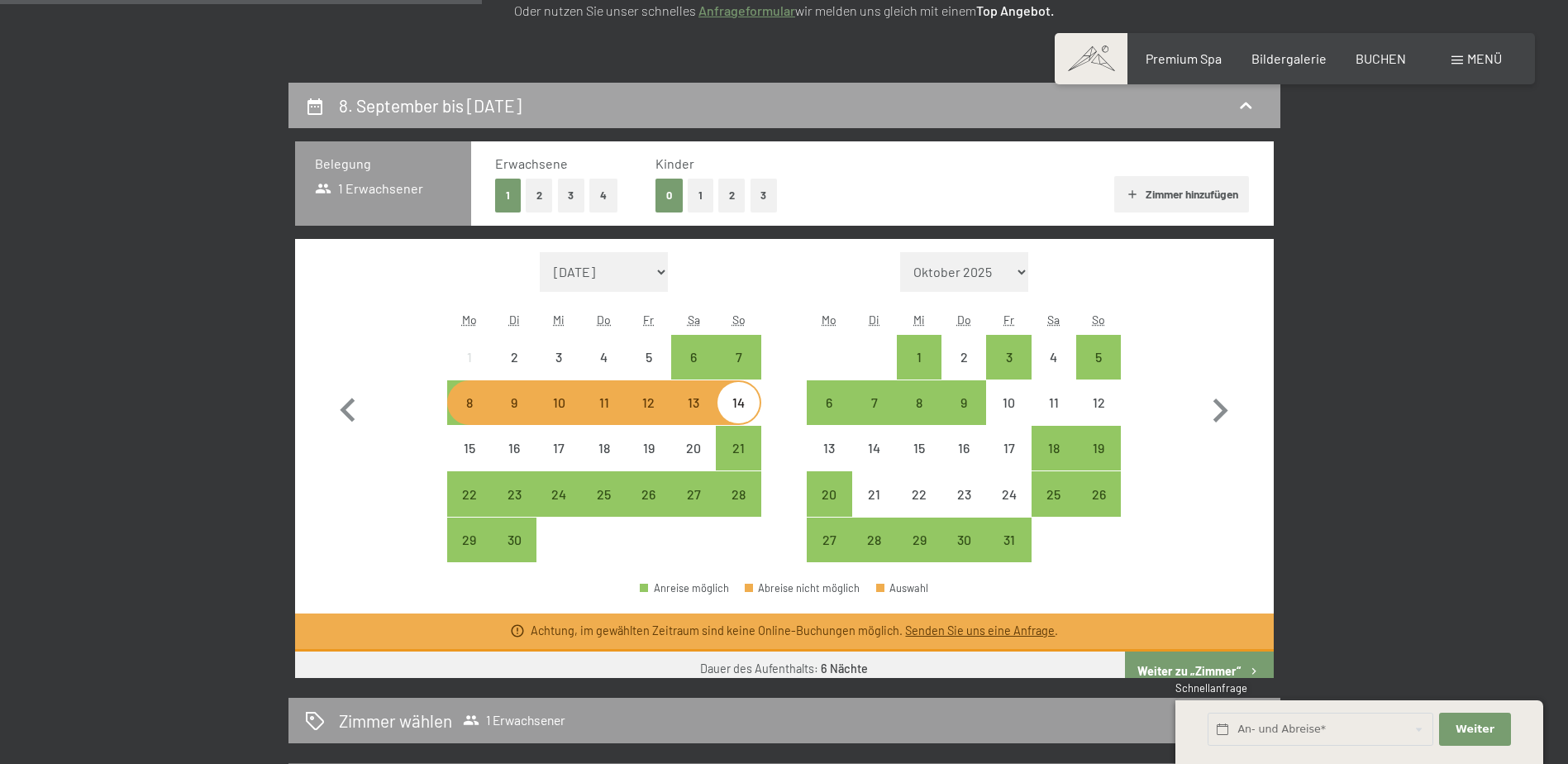
scroll to position [394, 0]
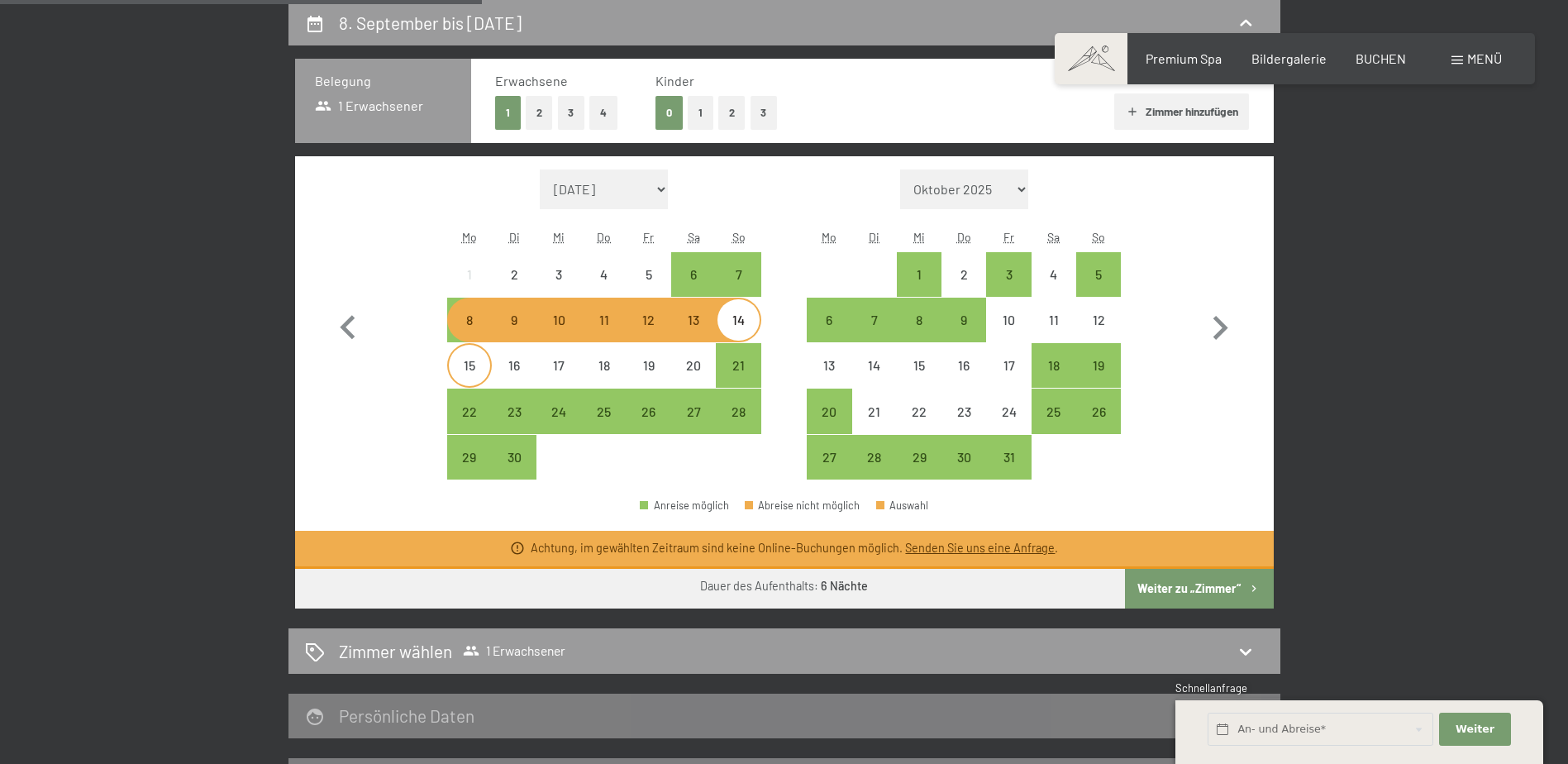
click at [481, 356] on div "15" at bounding box center [470, 366] width 41 height 41
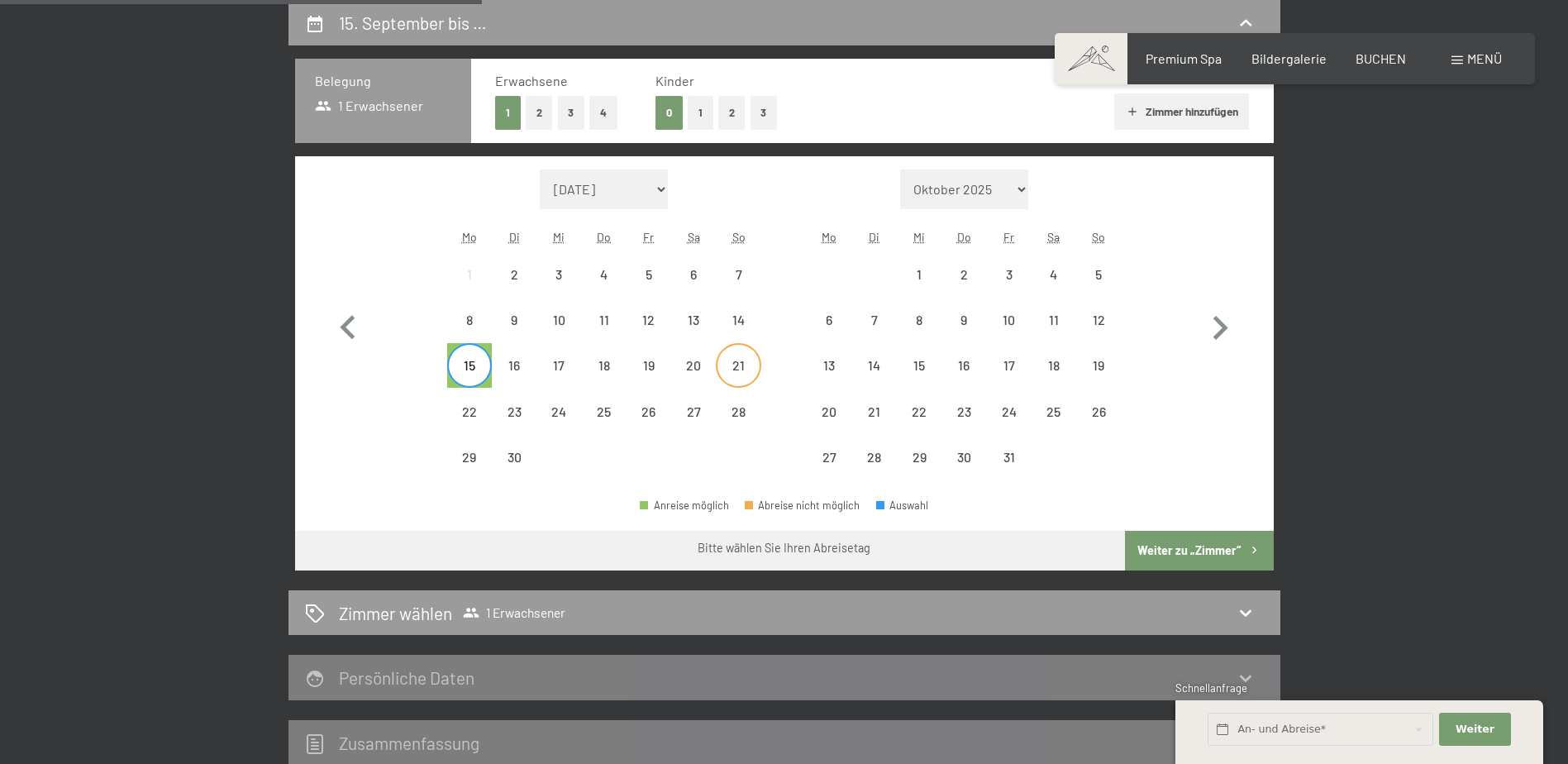
click at [735, 359] on div "21" at bounding box center [738, 379] width 41 height 41
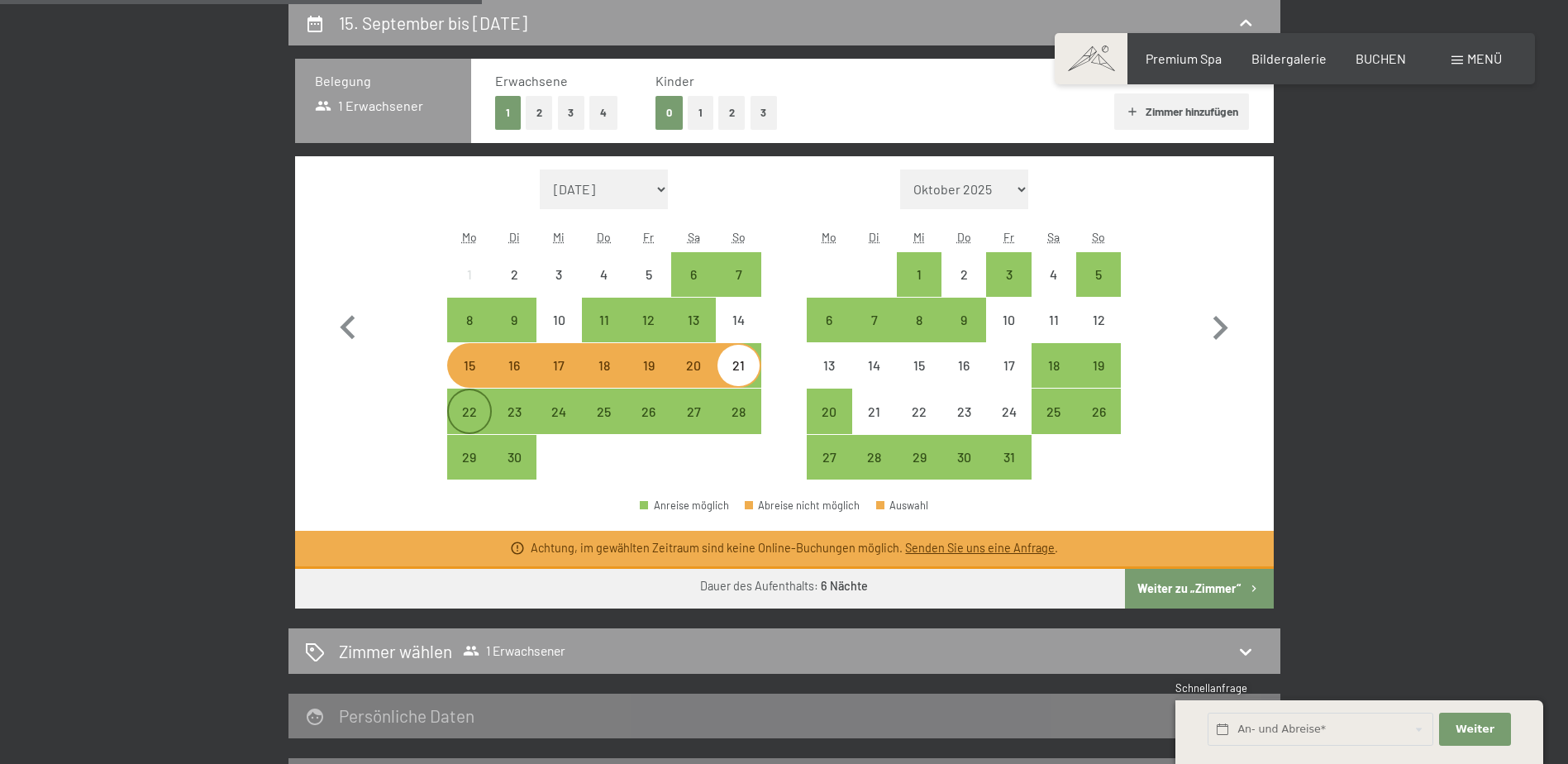
click at [475, 405] on div "22" at bounding box center [470, 426] width 41 height 41
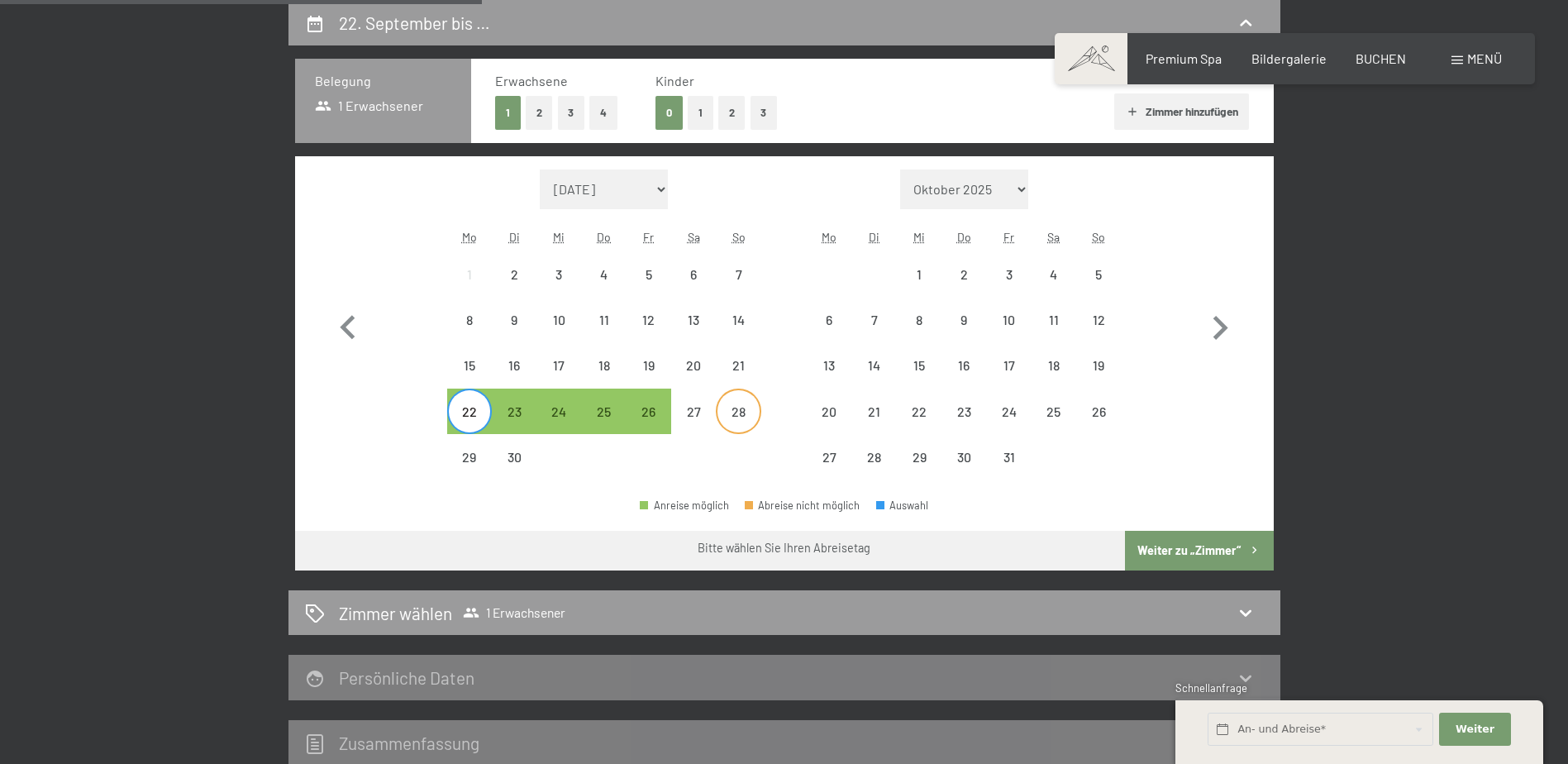
click at [718, 405] on div "28" at bounding box center [738, 426] width 41 height 41
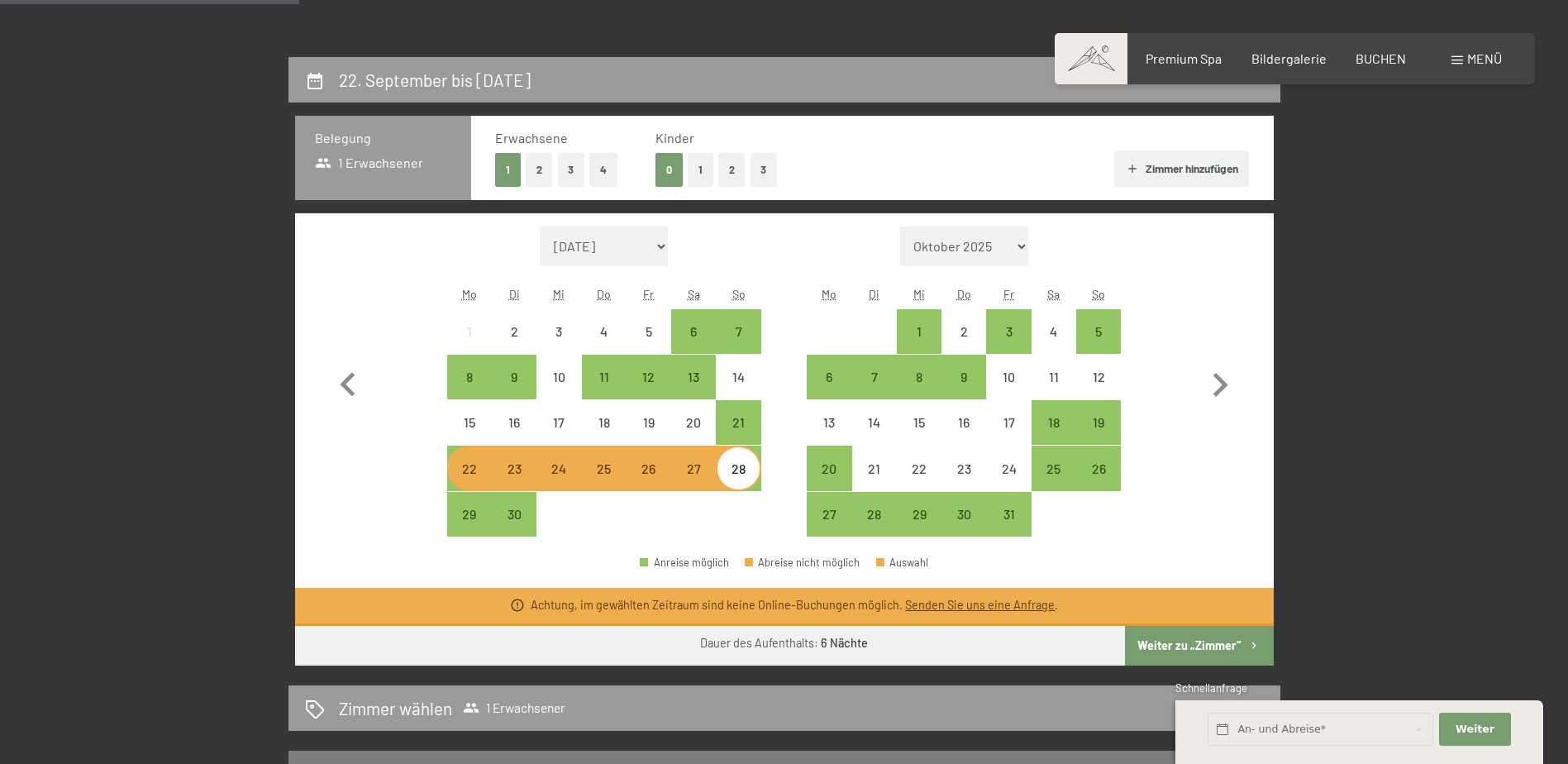
scroll to position [311, 0]
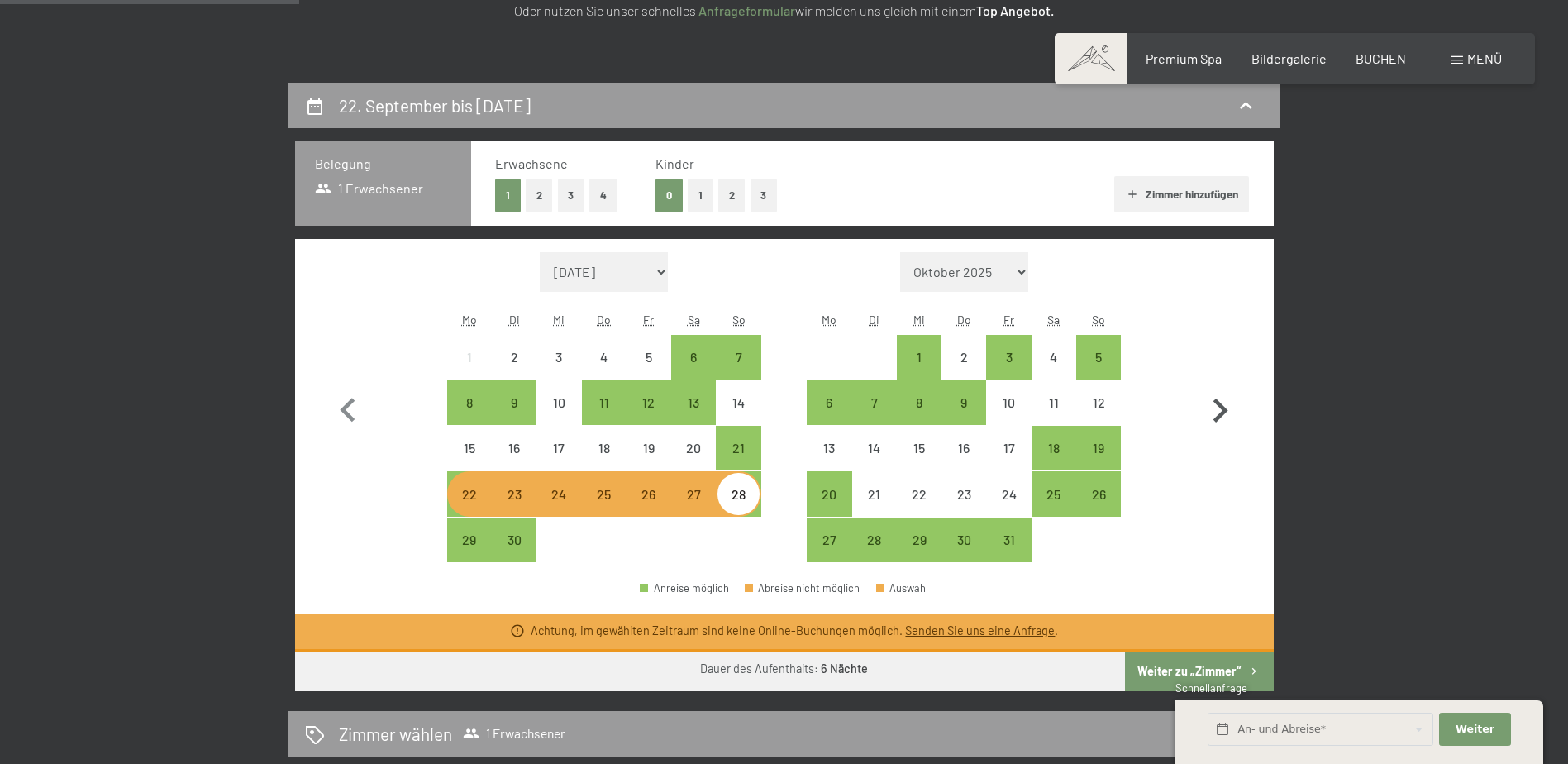
click at [1215, 406] on icon "button" at bounding box center [1220, 411] width 48 height 48
select select "[DATE]"
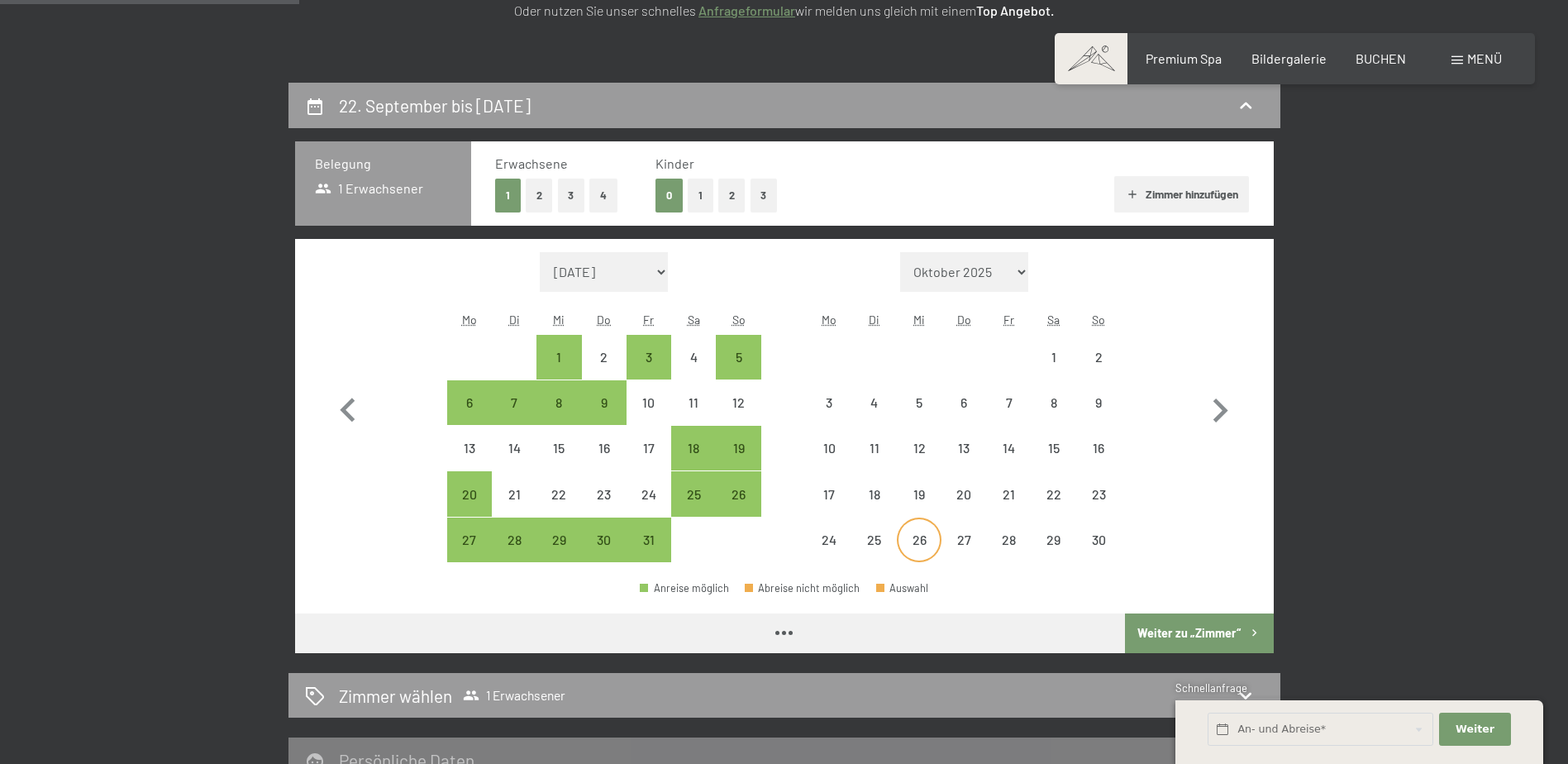
select select "[DATE]"
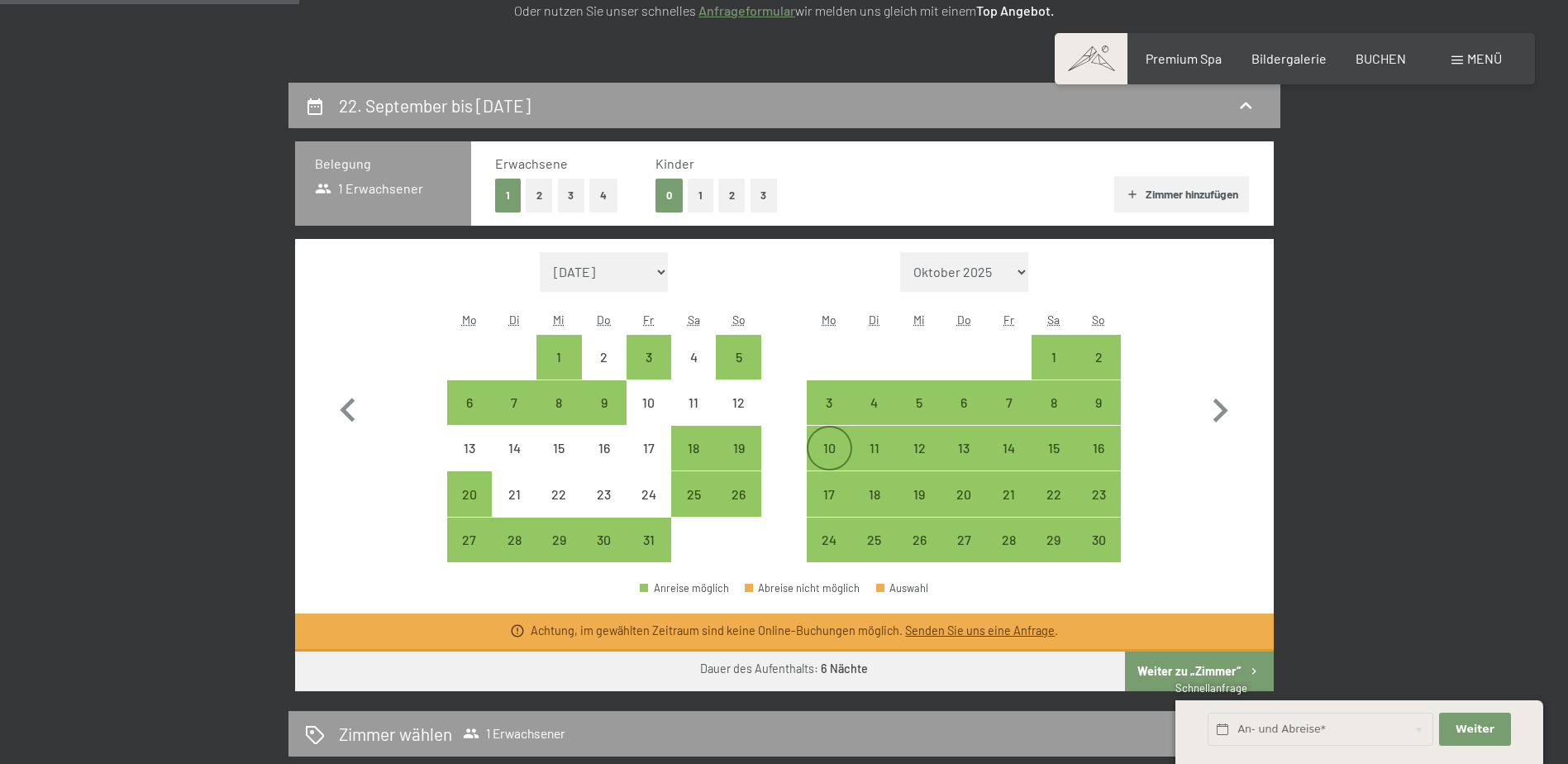
click at [825, 453] on div "10" at bounding box center [829, 462] width 41 height 41
select select "[DATE]"
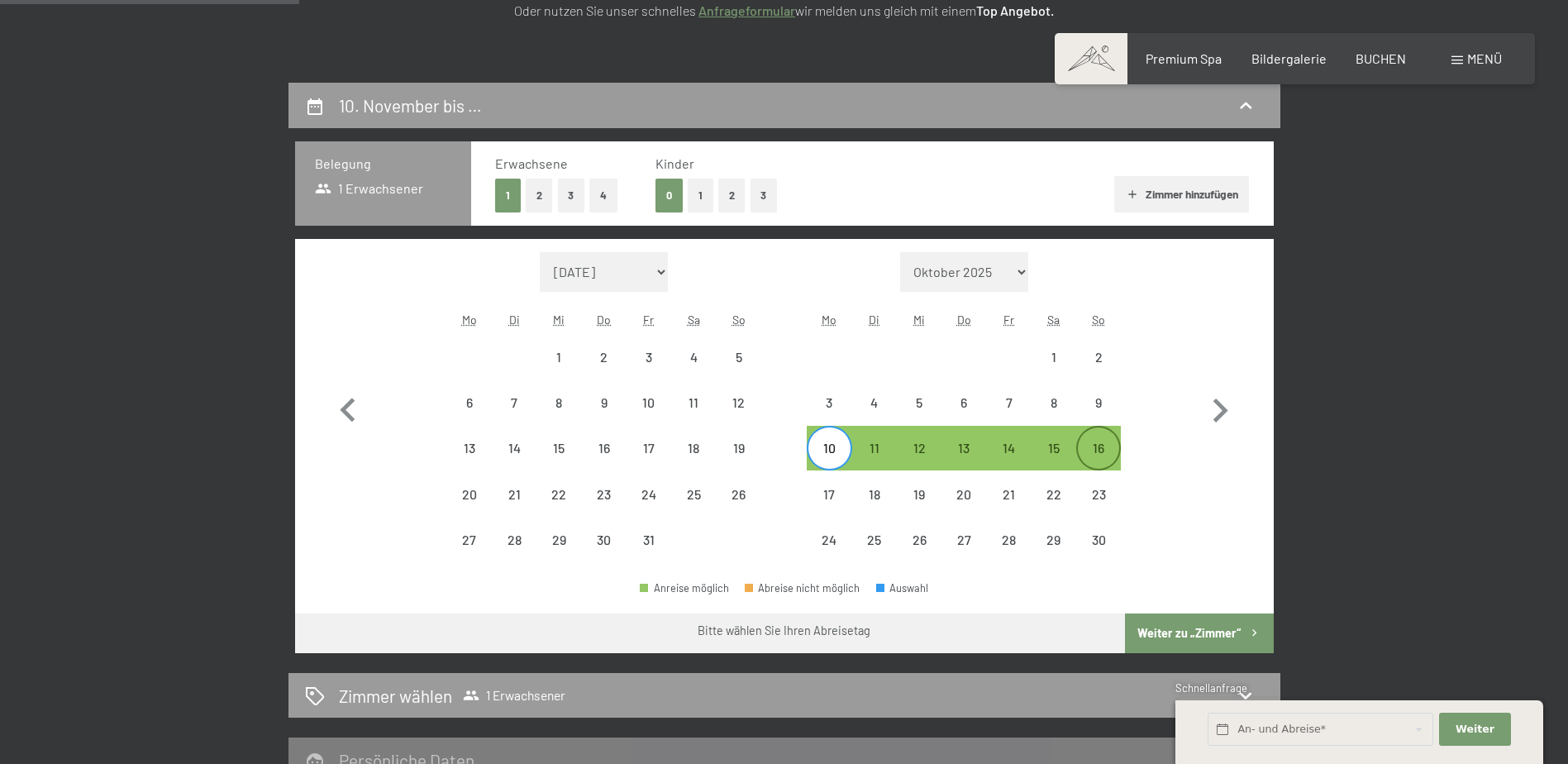
click at [1110, 457] on div "16" at bounding box center [1098, 462] width 41 height 41
select select "[DATE]"
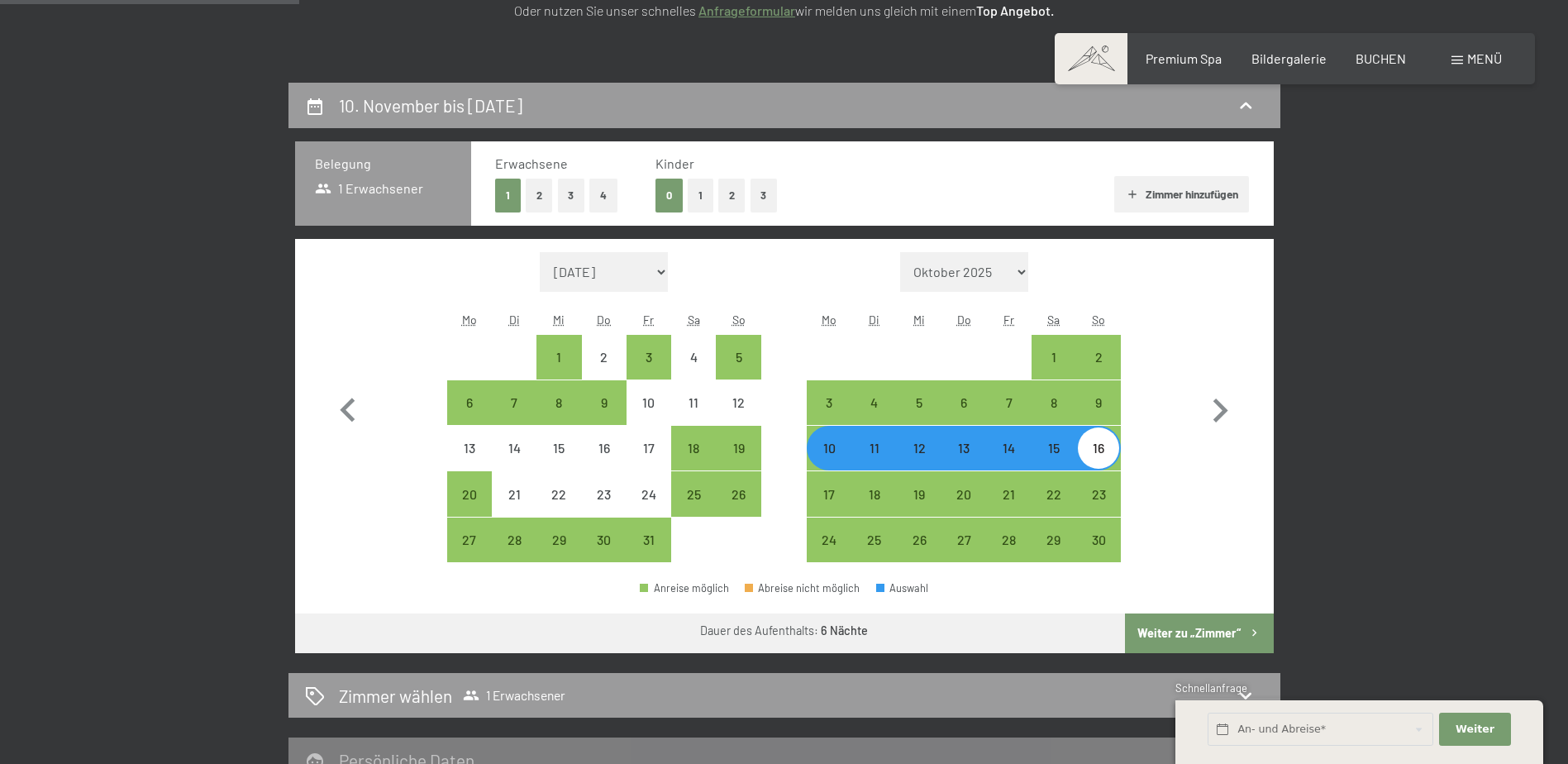
click at [1225, 635] on button "Weiter zu „Zimmer“" at bounding box center [1199, 633] width 148 height 40
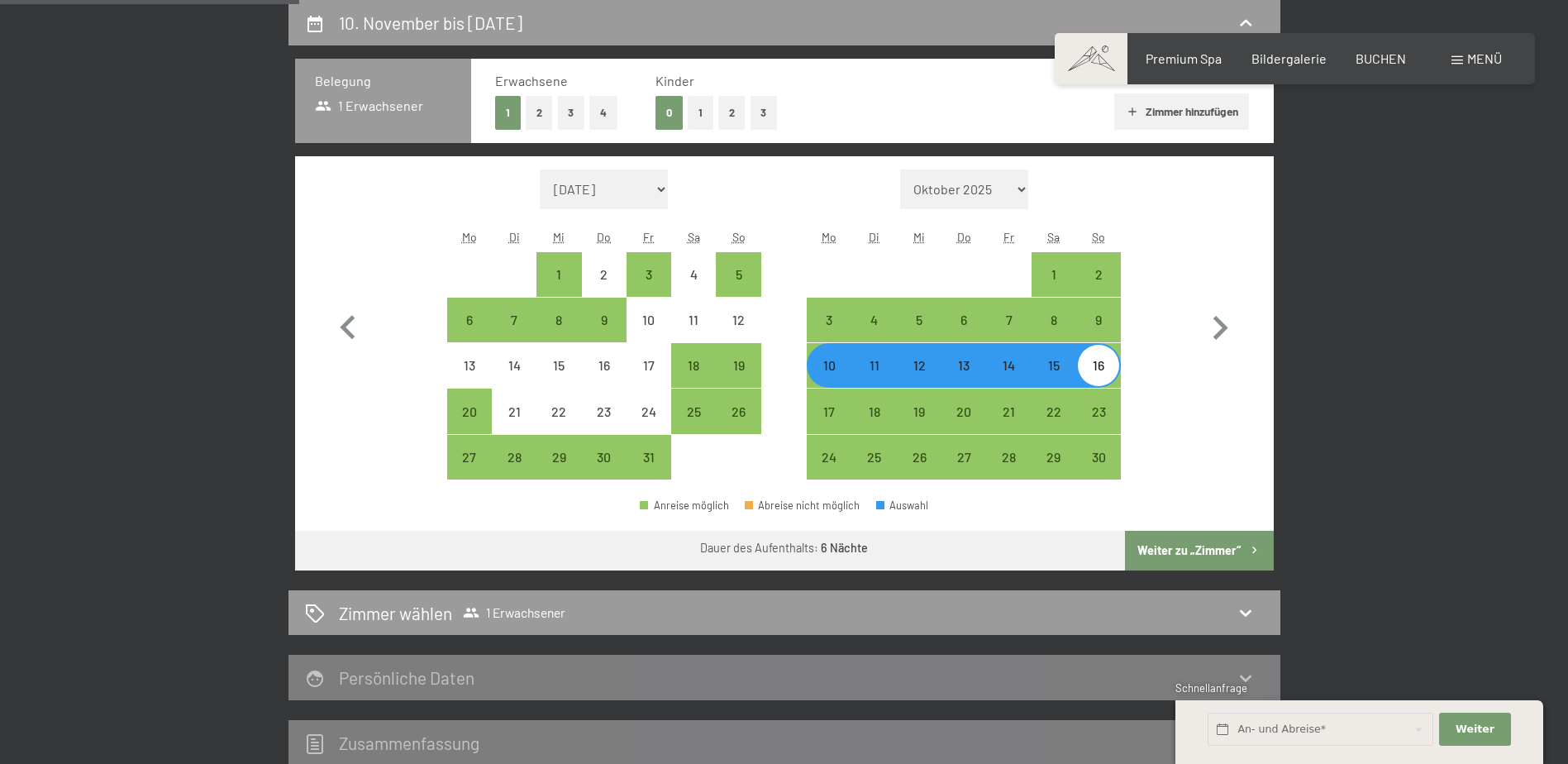
select select "[DATE]"
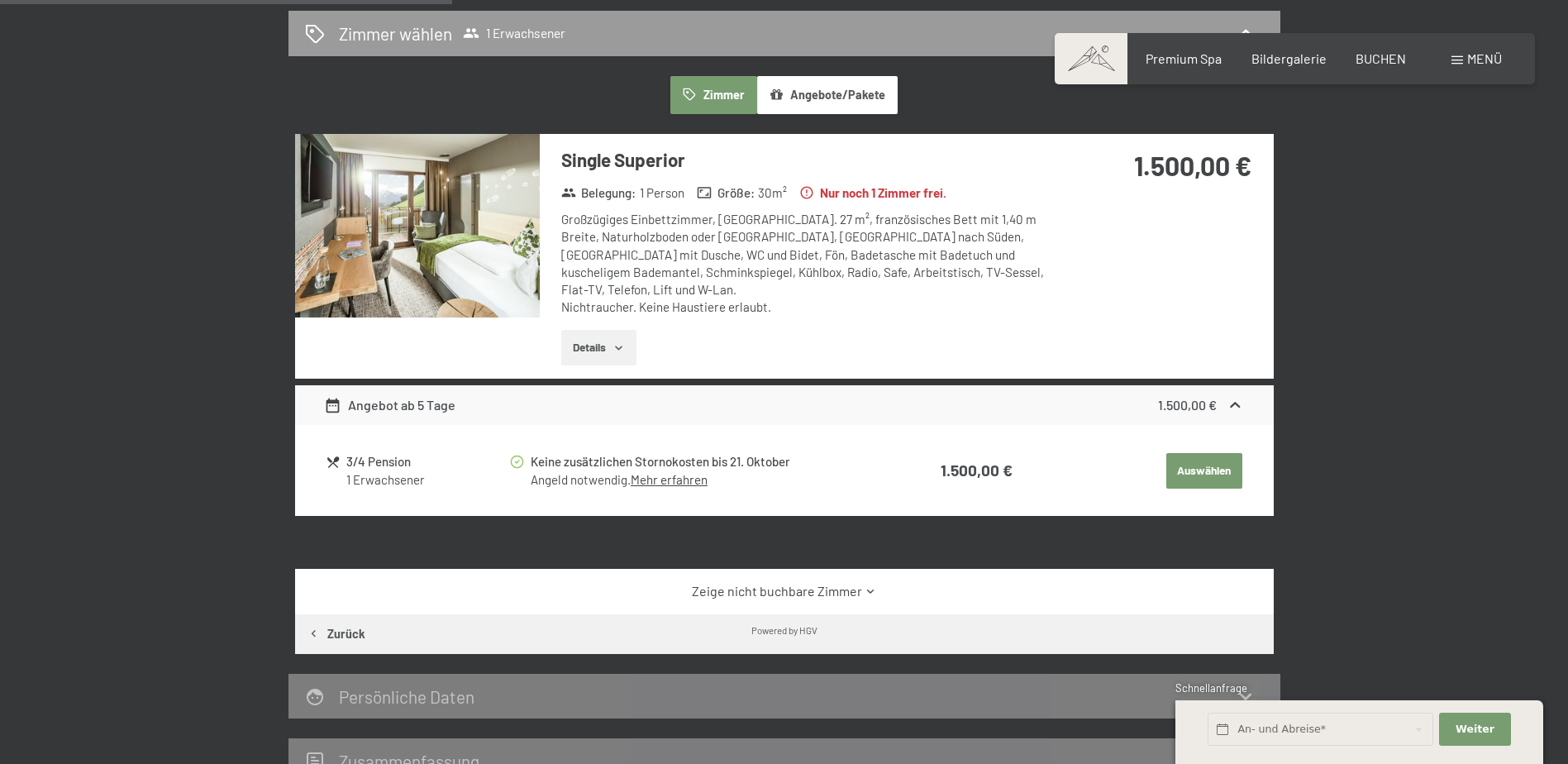
scroll to position [477, 0]
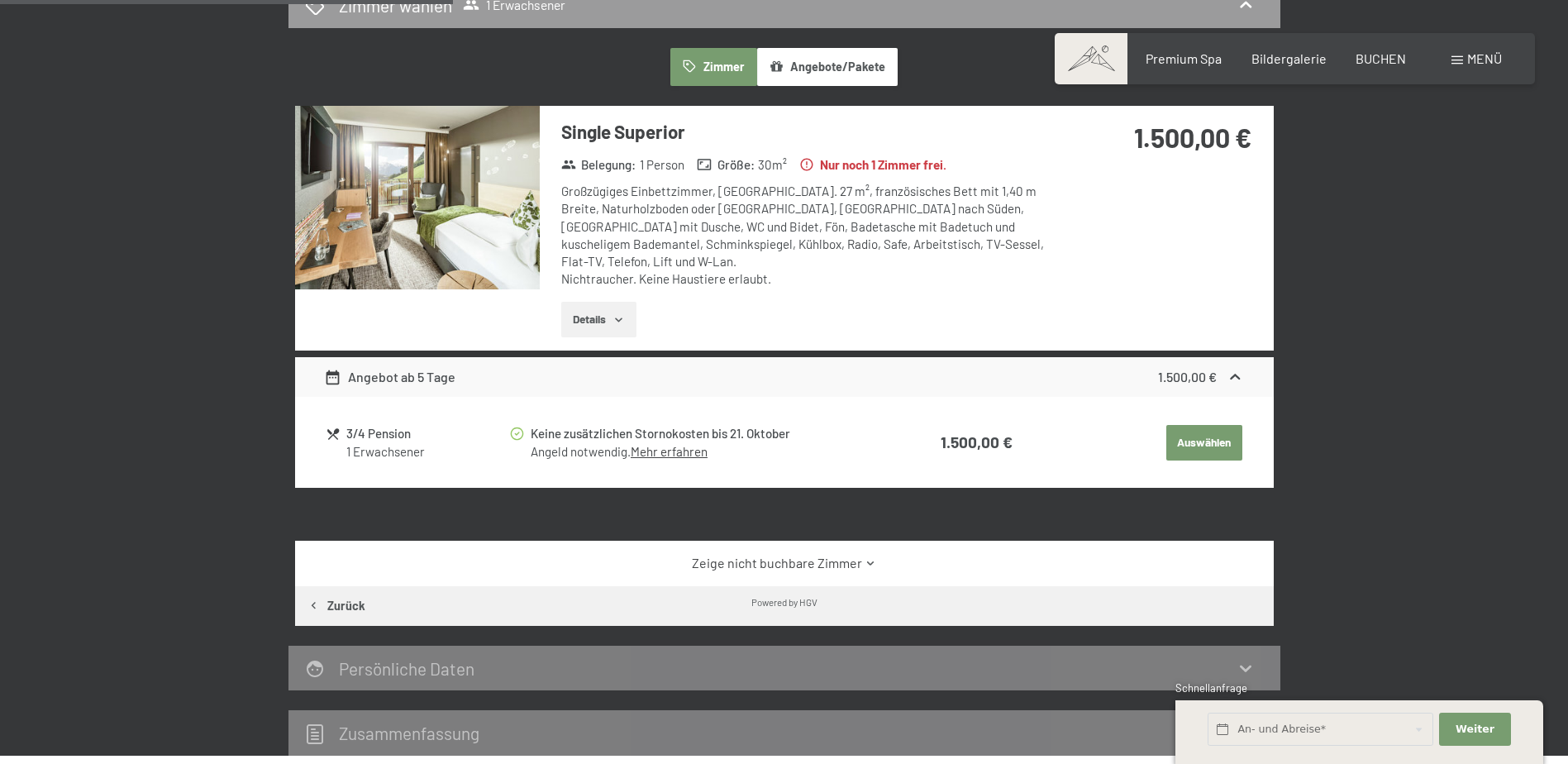
click at [632, 303] on button "Details" at bounding box center [598, 320] width 75 height 36
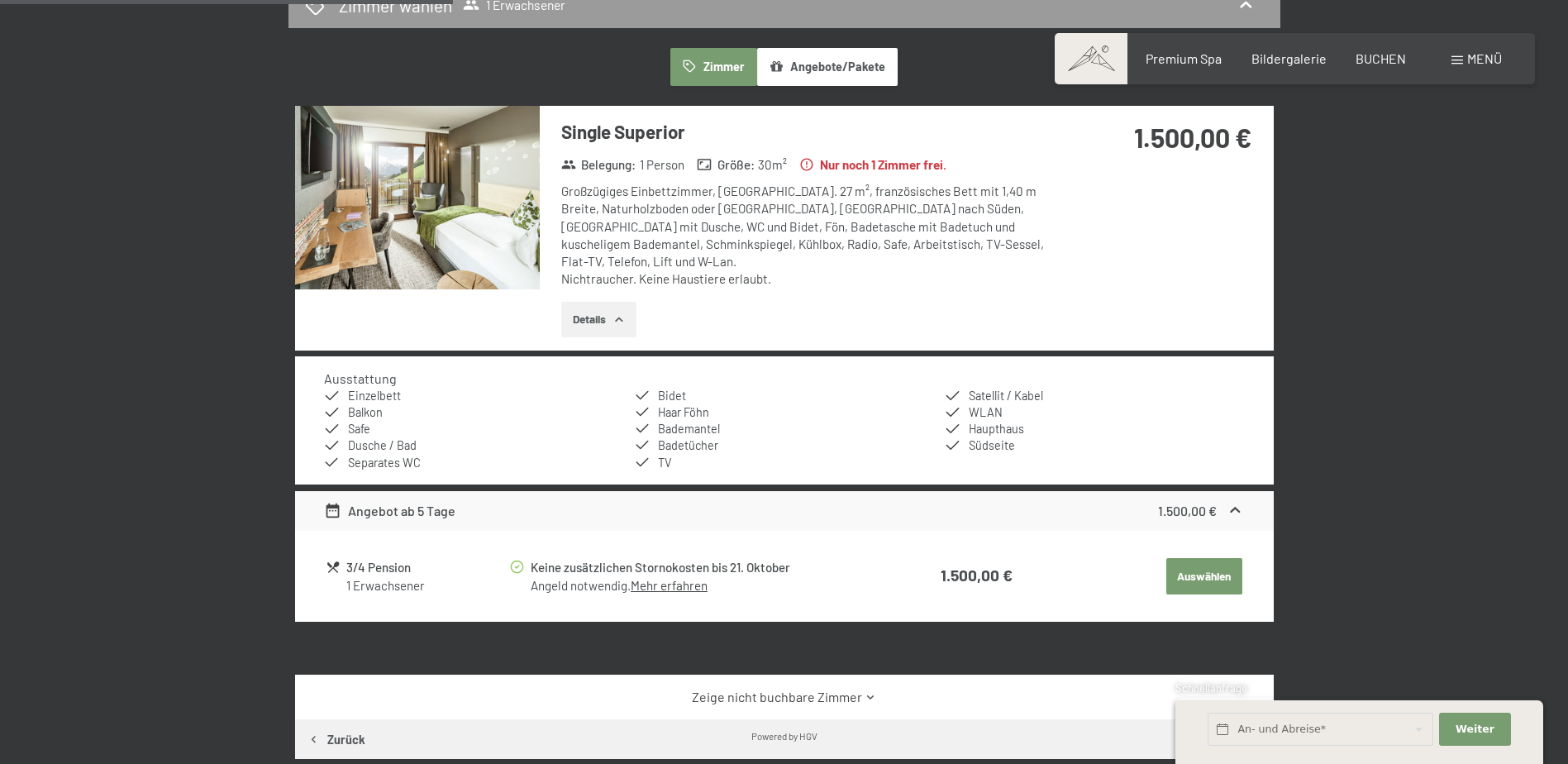
click at [632, 303] on button "Details" at bounding box center [598, 320] width 75 height 36
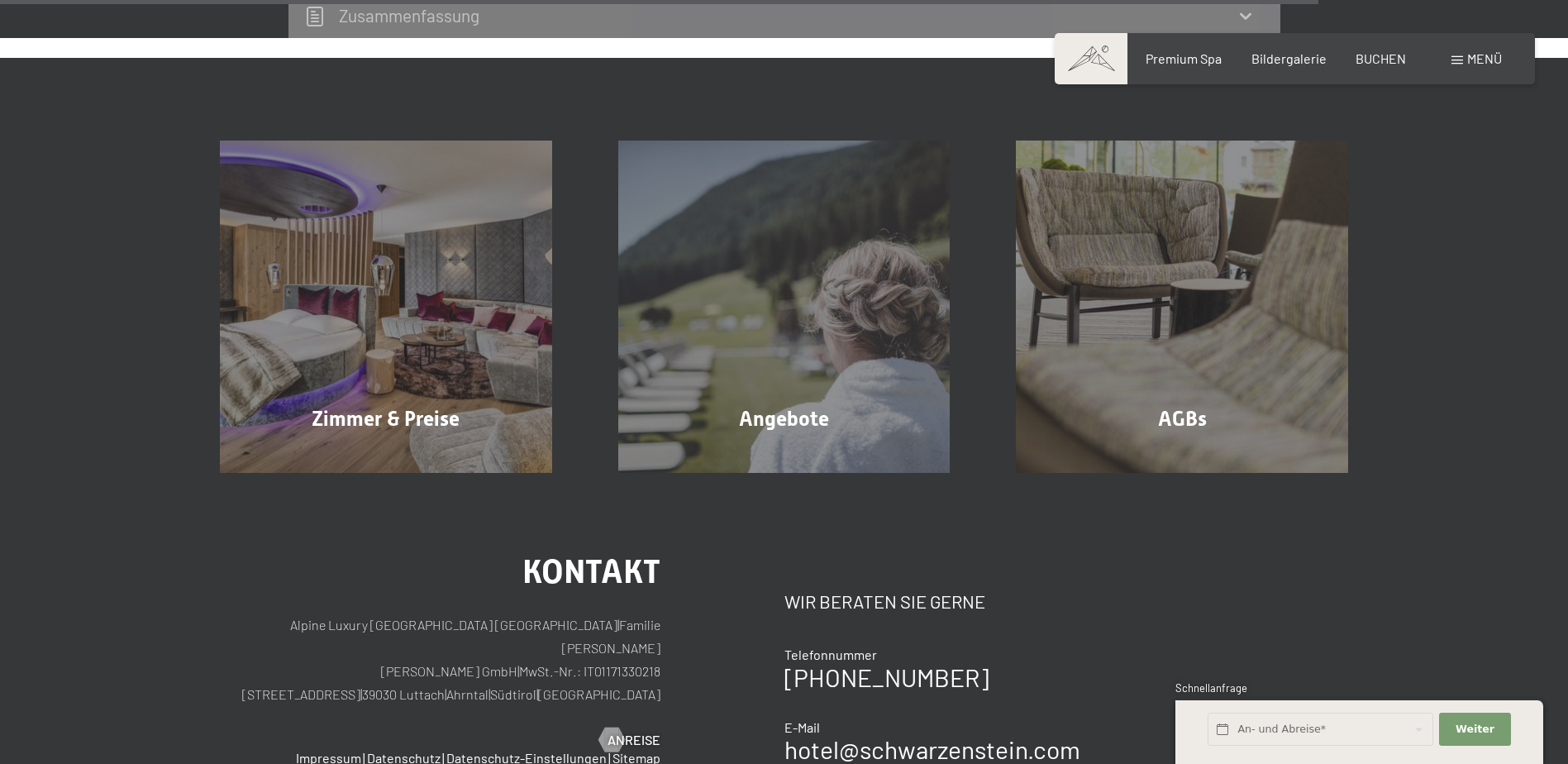
scroll to position [1073, 0]
